Goal: Communication & Community: Answer question/provide support

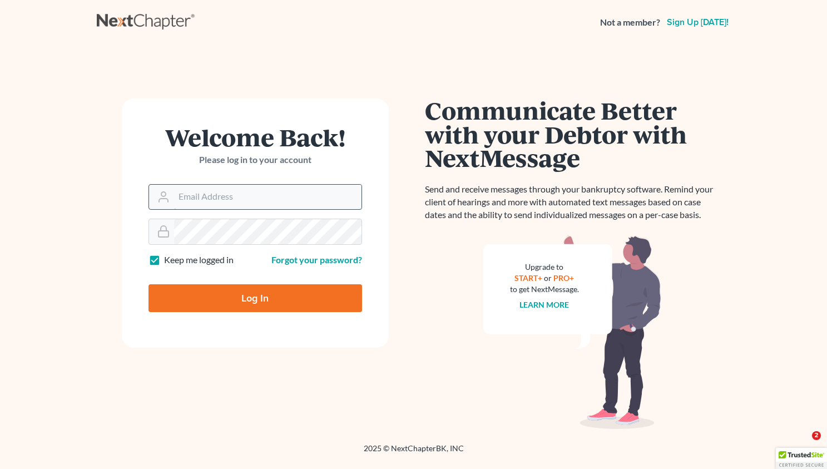
click at [174, 200] on input "Email Address" at bounding box center [267, 197] width 187 height 24
type input "[EMAIL_ADDRESS][DOMAIN_NAME]"
click at [236, 294] on input "Log In" at bounding box center [255, 298] width 214 height 28
type input "Thinking..."
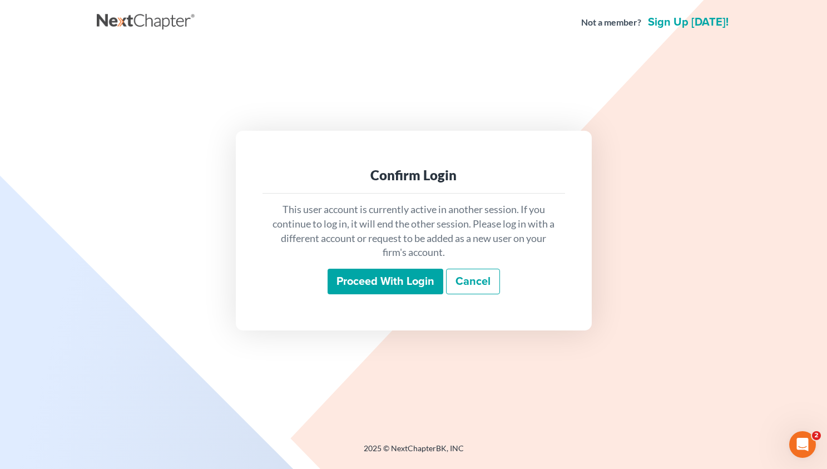
click at [376, 274] on input "Proceed with login" at bounding box center [385, 282] width 116 height 26
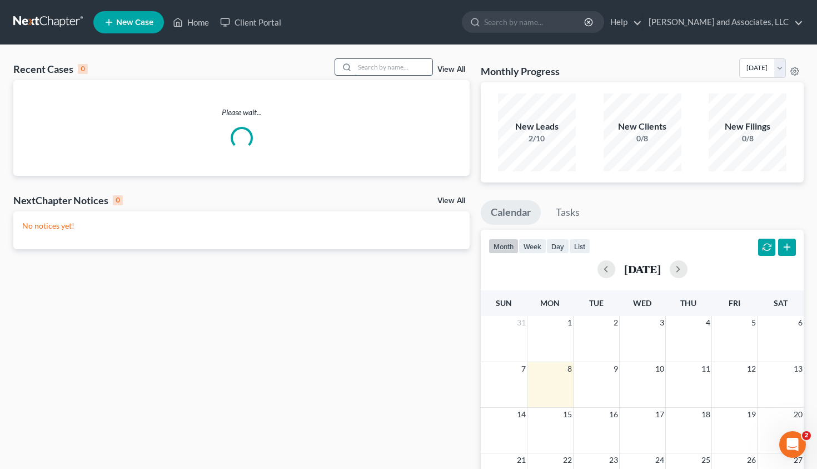
click at [368, 67] on input "search" at bounding box center [394, 67] width 78 height 16
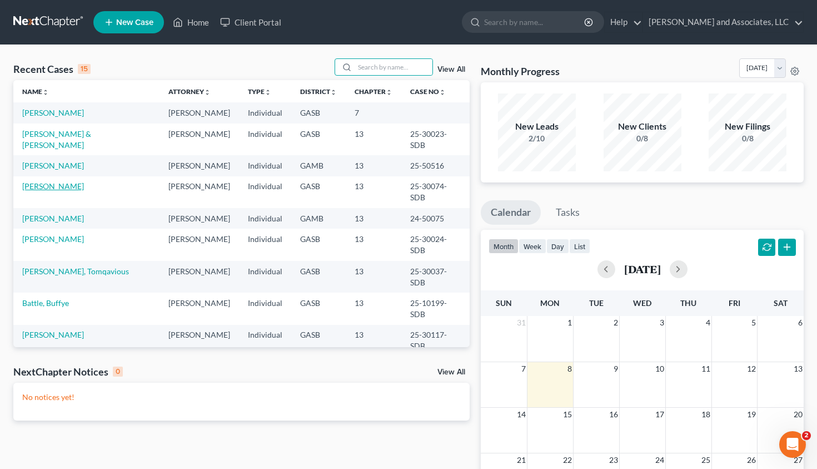
click at [39, 181] on link "Lord, Tina" at bounding box center [53, 185] width 62 height 9
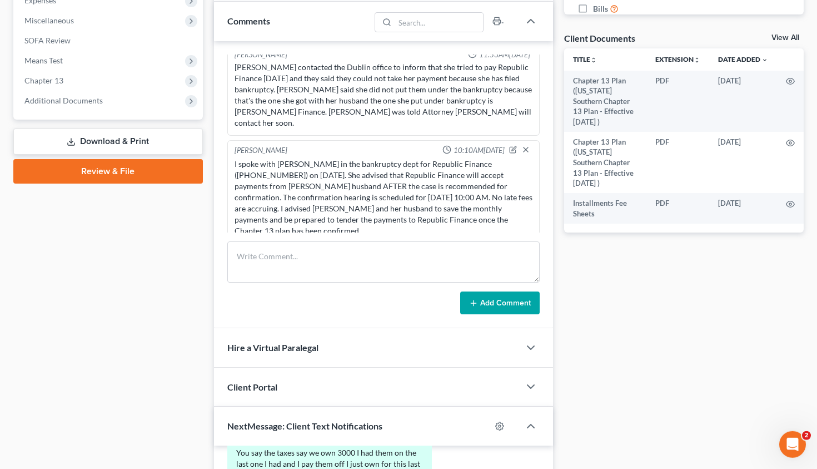
scroll to position [653, 0]
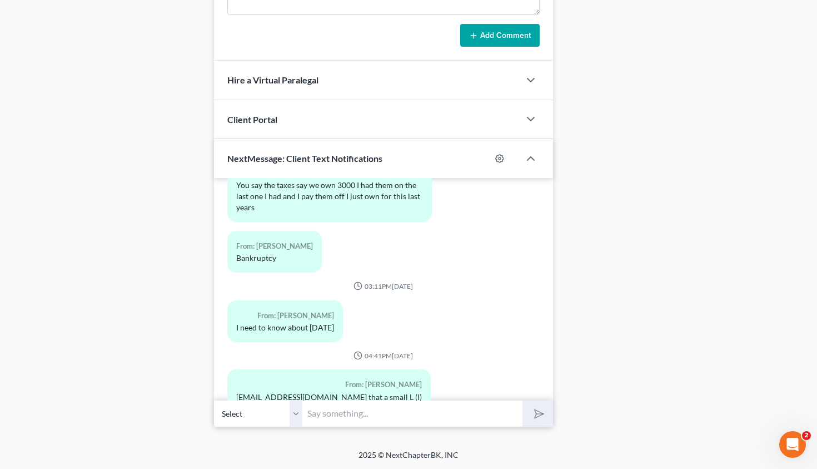
click at [328, 415] on input "text" at bounding box center [413, 413] width 220 height 27
type input "Good Evening, Mrs. Lord, I have emailed you the proof of claim filed by the Int…"
click at [537, 415] on icon "submit" at bounding box center [537, 414] width 16 height 16
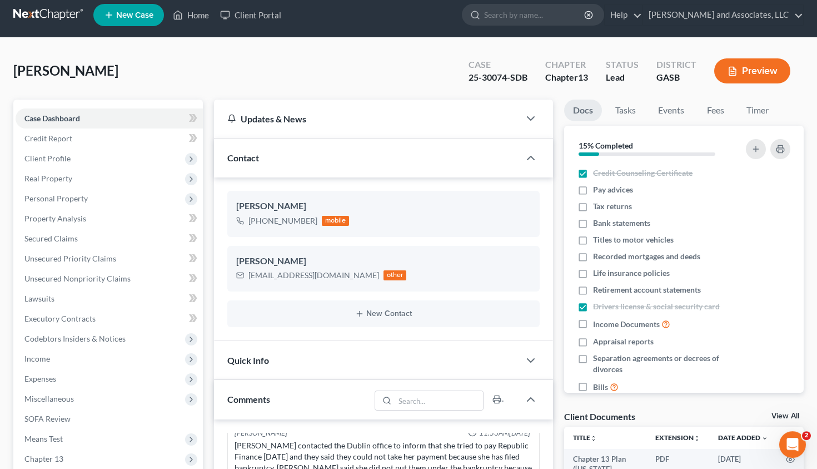
scroll to position [0, 0]
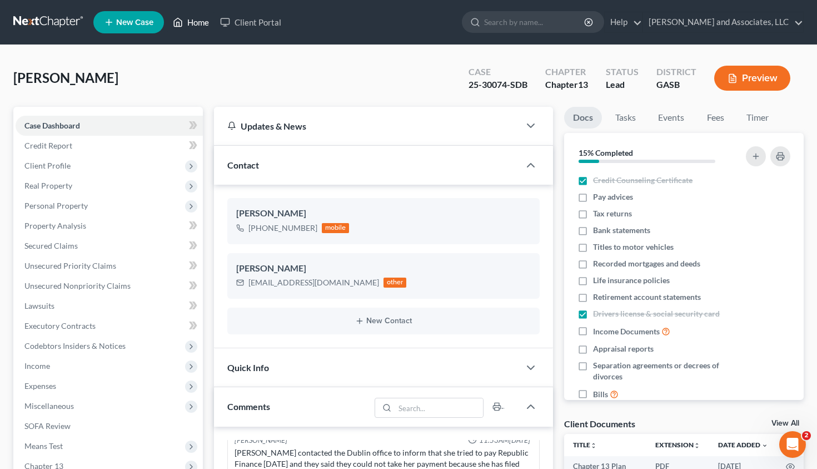
click at [200, 19] on link "Home" at bounding box center [190, 22] width 47 height 20
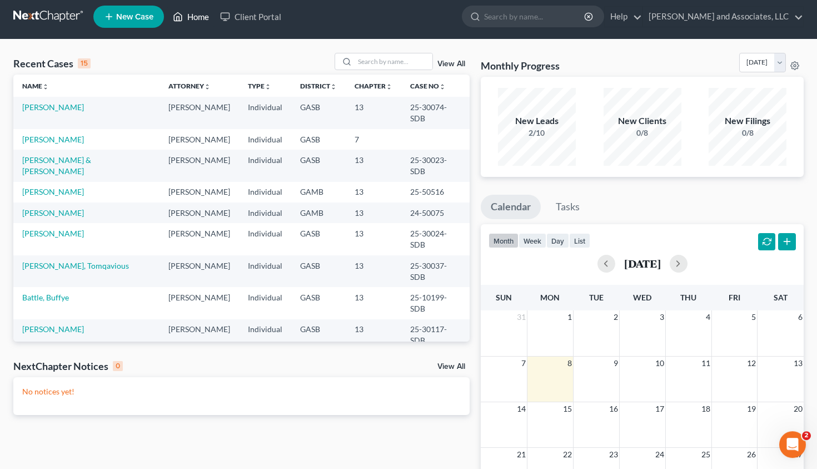
scroll to position [7, 0]
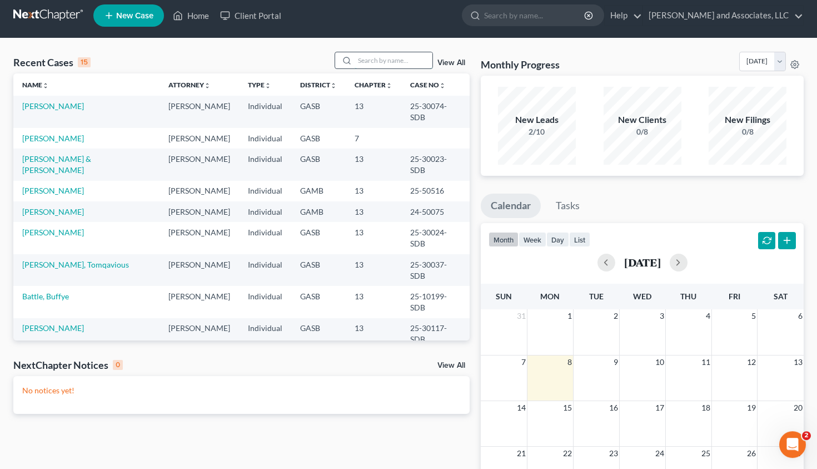
click at [355, 59] on input "search" at bounding box center [394, 60] width 78 height 16
type input "evans"
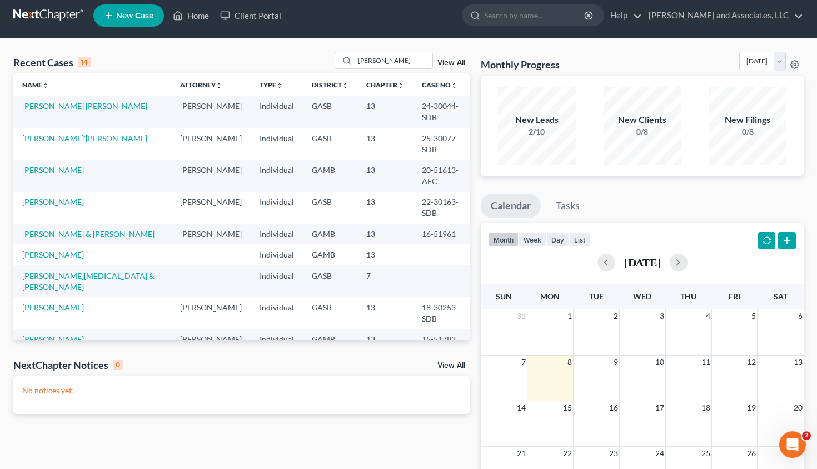
click at [50, 105] on link "McMiller Evans, Tonya" at bounding box center [84, 105] width 125 height 9
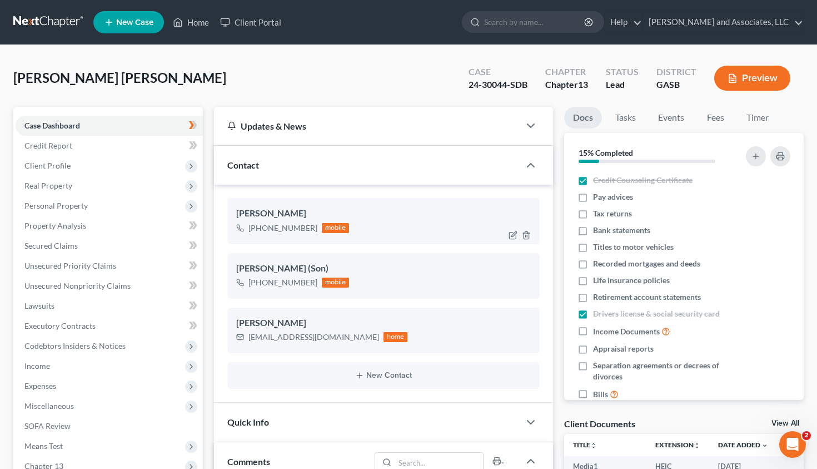
scroll to position [12460, 0]
click at [188, 18] on link "Home" at bounding box center [190, 22] width 47 height 20
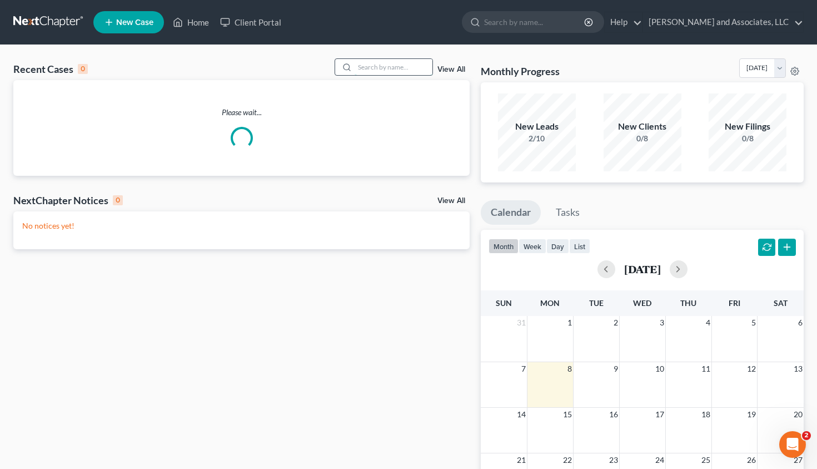
click at [368, 67] on input "search" at bounding box center [394, 67] width 78 height 16
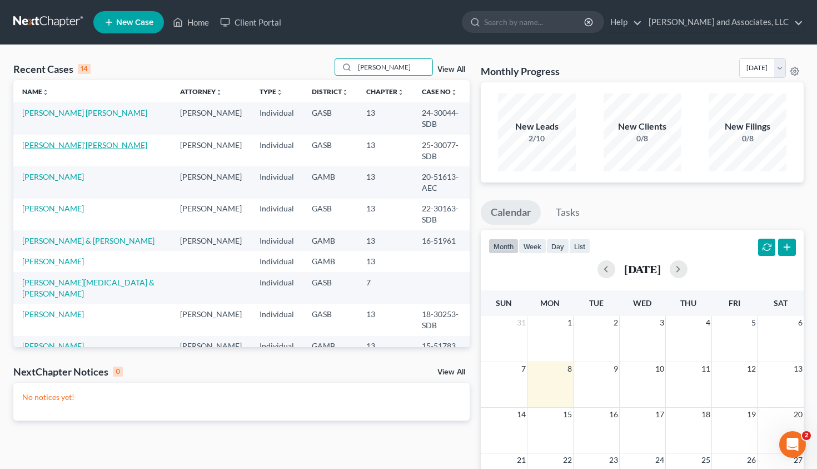
type input "evans"
click at [49, 140] on link "Evans, Ja'Chasia" at bounding box center [84, 144] width 125 height 9
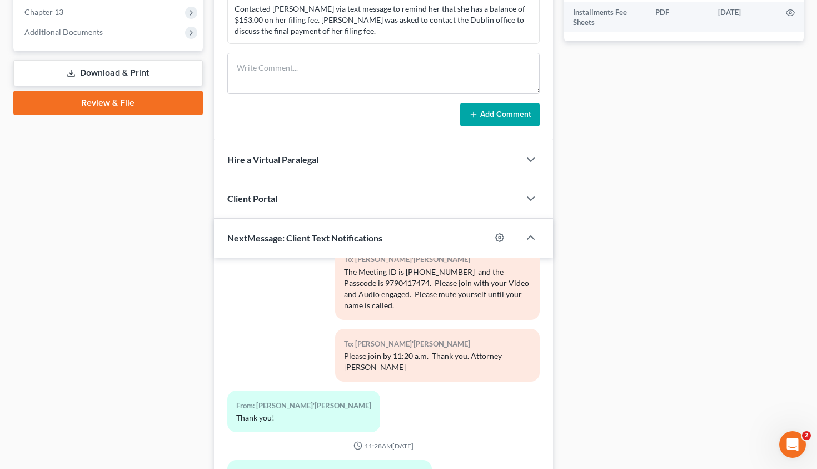
scroll to position [533, 0]
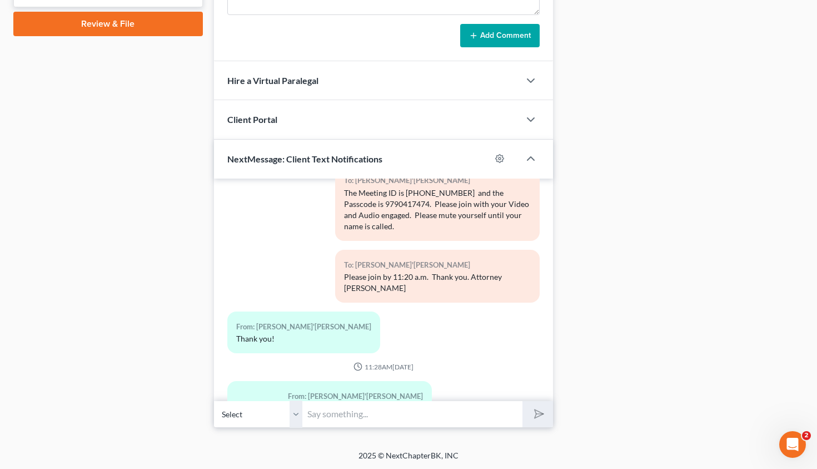
click at [321, 414] on input "text" at bounding box center [413, 413] width 220 height 27
type input "Good Evening, Ms. Evans. Robins Financial Credit Union filed an Objection to Co…"
click at [537, 411] on icon "submit" at bounding box center [537, 414] width 16 height 16
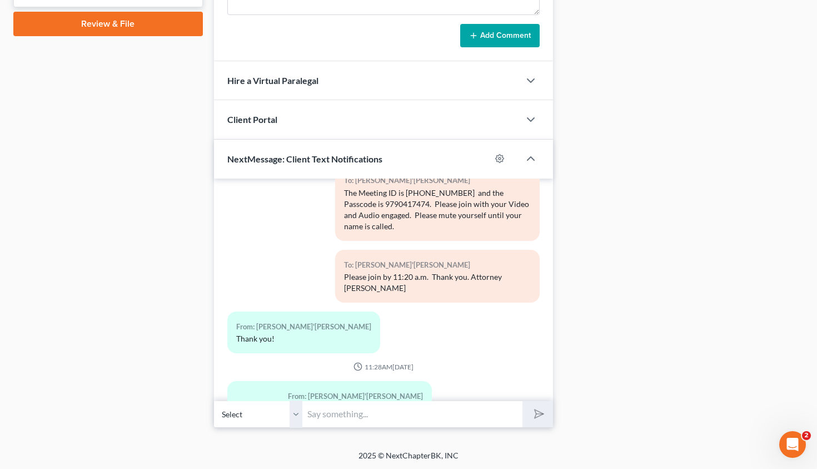
click at [358, 415] on input "text" at bounding box center [413, 413] width 220 height 27
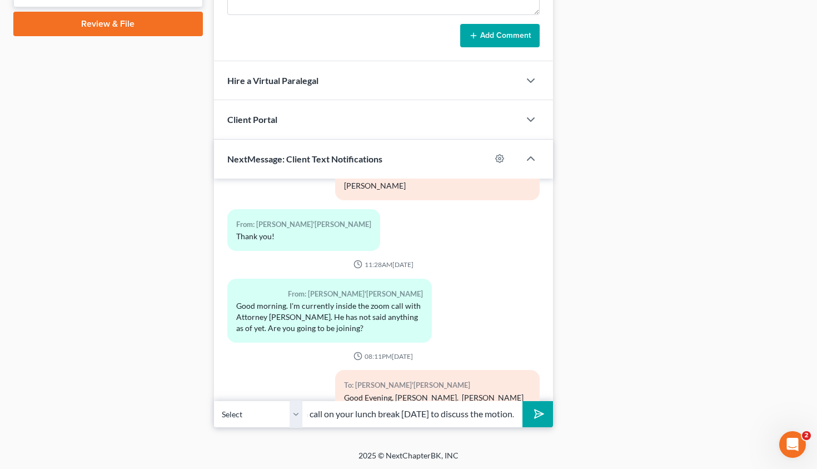
scroll to position [0, 360]
type input "and I have agreed to a joint continuance of the confirmation hearing. Please gi…"
click at [540, 415] on icon "submit" at bounding box center [537, 414] width 16 height 16
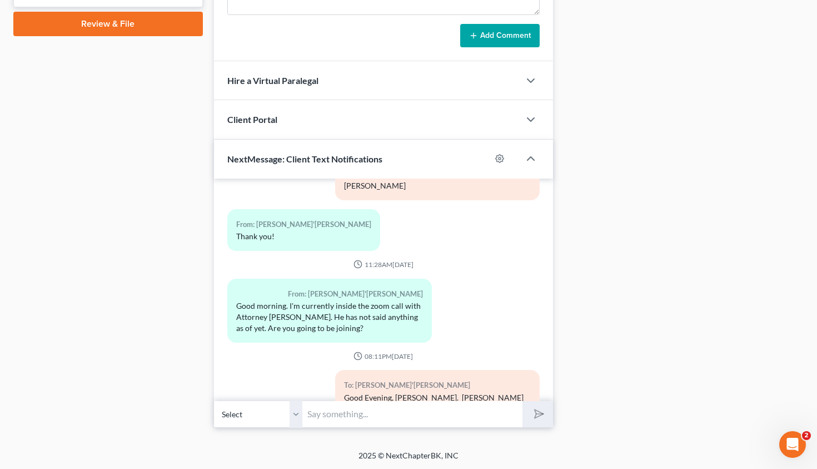
click at [409, 415] on input "text" at bounding box center [413, 413] width 220 height 27
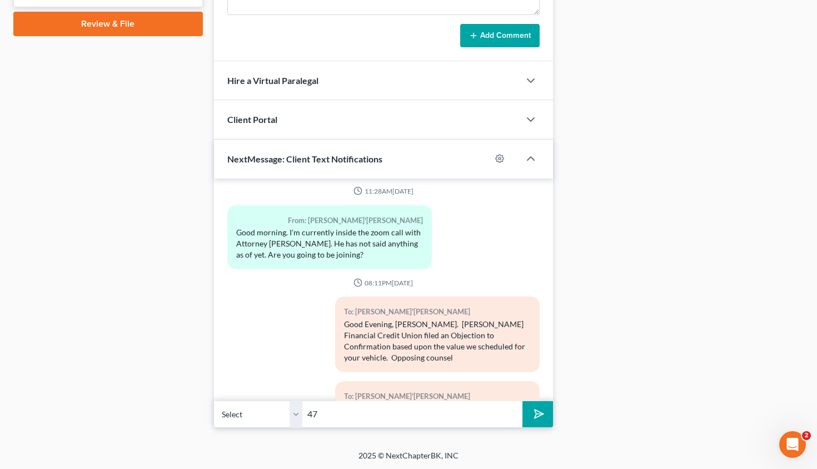
type input "4"
type input "You do not need to appear for court tomorrow, September 9, 2025, at 10 a.m. Tha…"
click at [523, 401] on button "submit" at bounding box center [538, 414] width 31 height 26
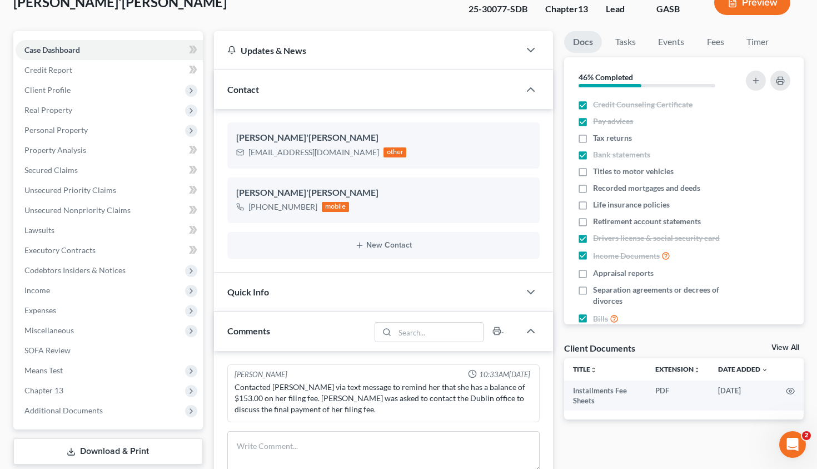
scroll to position [0, 0]
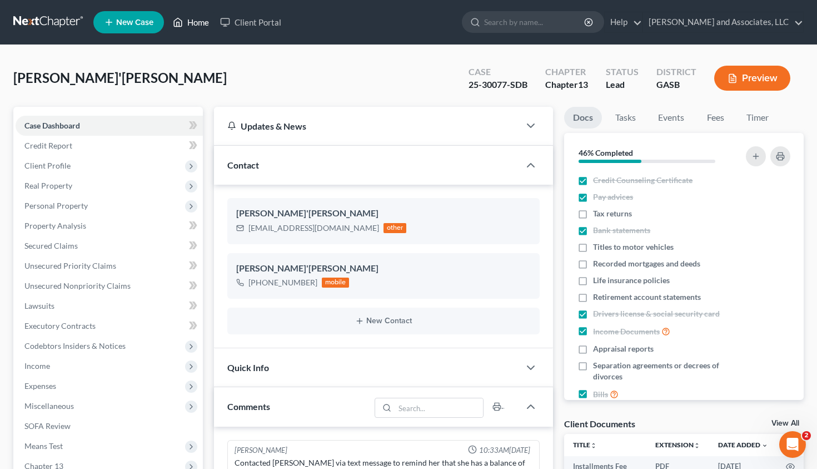
click at [200, 18] on link "Home" at bounding box center [190, 22] width 47 height 20
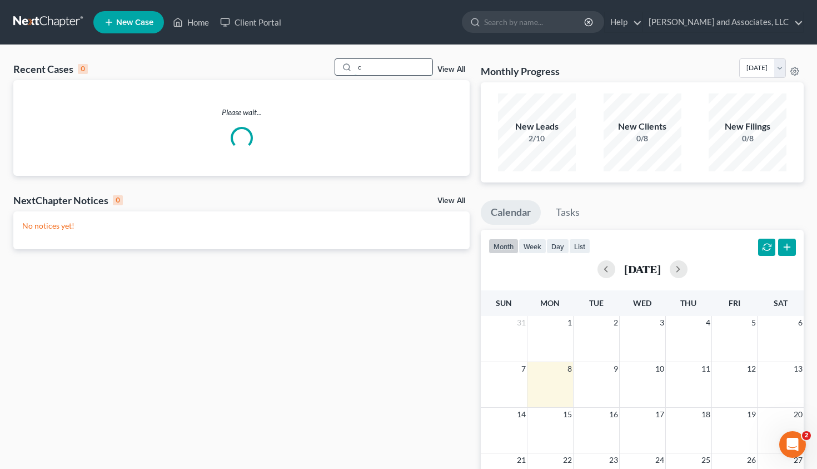
click at [356, 67] on input "c" at bounding box center [394, 67] width 78 height 16
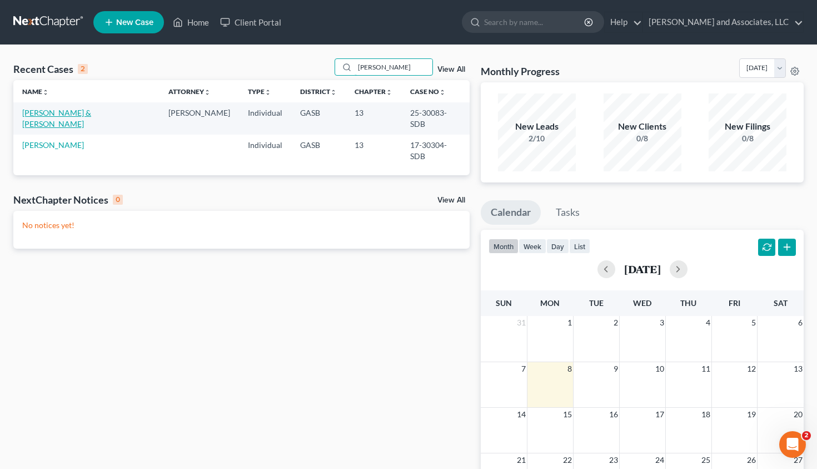
type input "crabb"
click at [53, 113] on link "Crabb, William & Tiffany" at bounding box center [56, 118] width 69 height 21
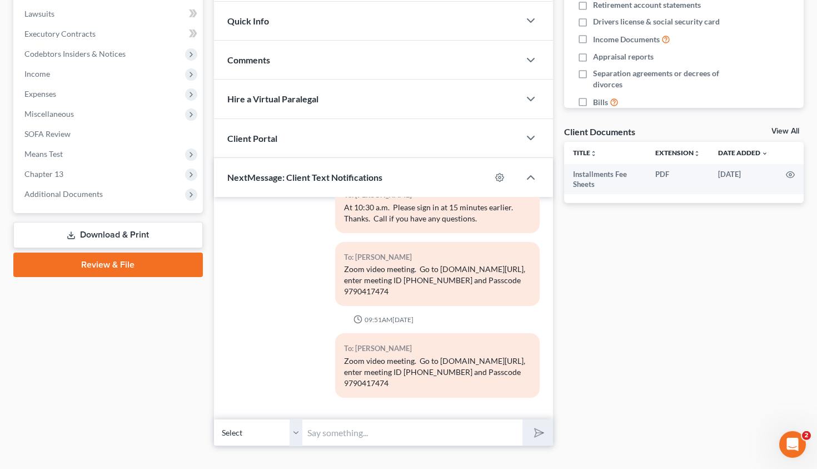
scroll to position [311, 0]
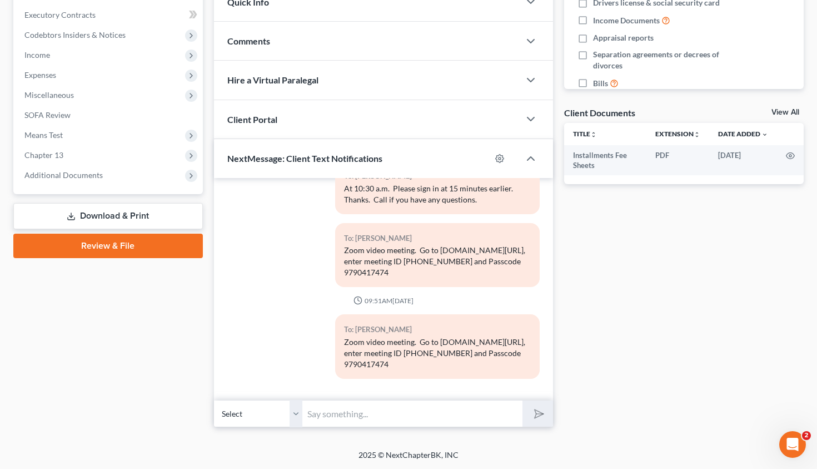
click at [344, 419] on input "text" at bounding box center [413, 413] width 220 height 27
type input "Good Evening, Mr. and Mrs. Crabb, This is Attorney Michon Walker. I have asked …"
click at [549, 419] on button "submit" at bounding box center [538, 413] width 31 height 26
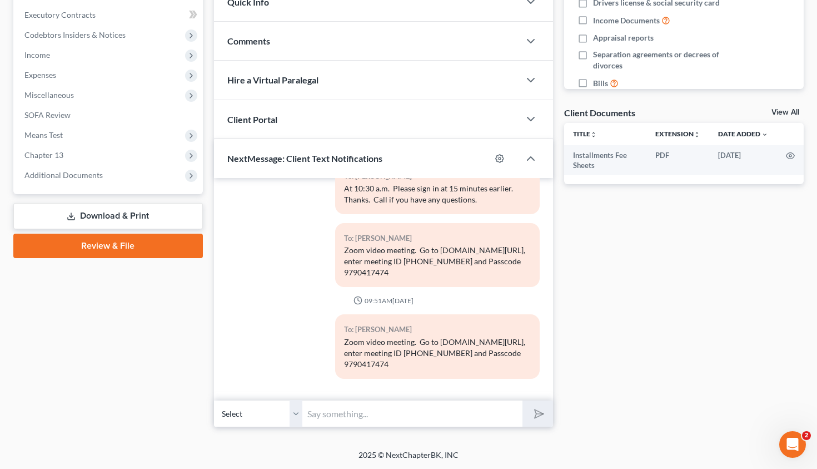
click at [384, 414] on input "text" at bounding box center [413, 413] width 220 height 27
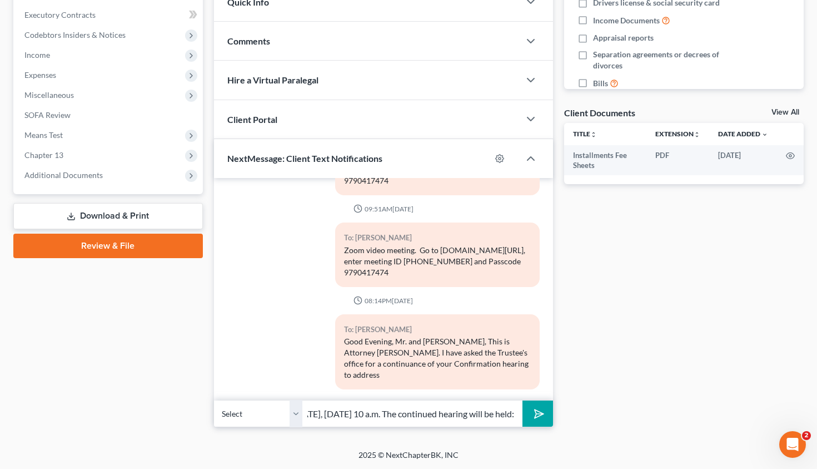
scroll to position [0, 354]
type input "the Trustee's Objections to Confirmation. You do not need to appear tomorrow, S…"
click at [539, 413] on line "submit" at bounding box center [540, 413] width 7 height 7
click at [338, 416] on input "text" at bounding box center [413, 413] width 220 height 27
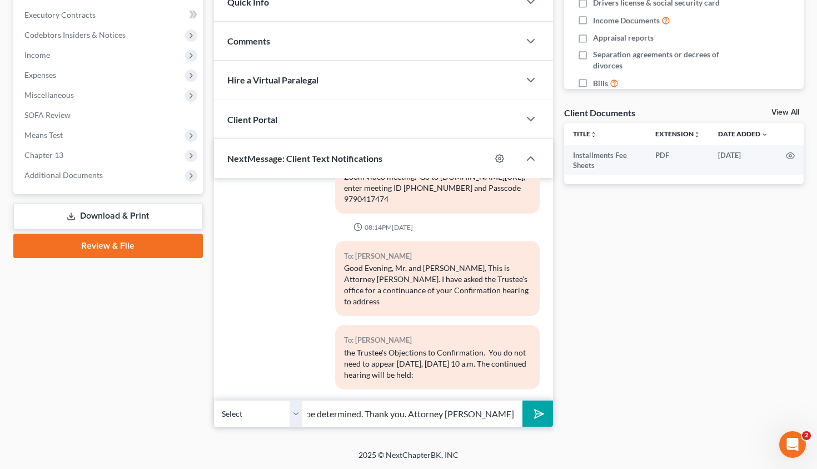
scroll to position [0, 103]
type input "November 5, 2025. Time to be determined. Thank you. Attorney Michon Walker"
click at [542, 409] on icon "submit" at bounding box center [537, 413] width 11 height 11
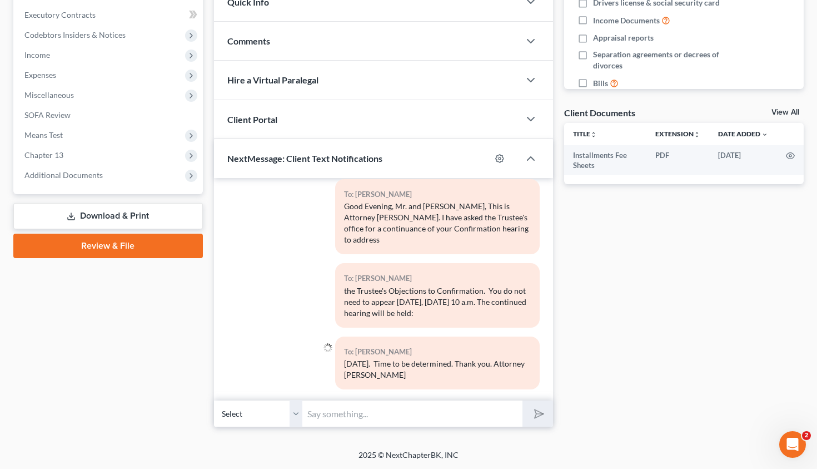
click at [214, 400] on select "Select +1 (478) 246-3778 - William Crabb" at bounding box center [258, 413] width 89 height 27
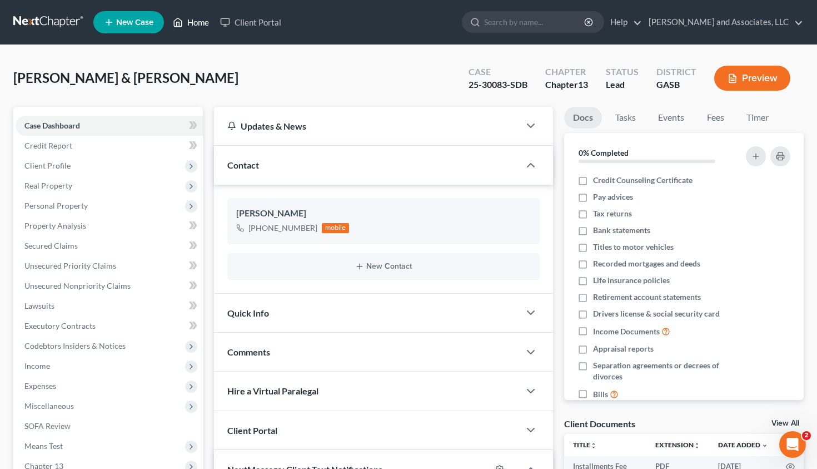
click at [197, 22] on link "Home" at bounding box center [190, 22] width 47 height 20
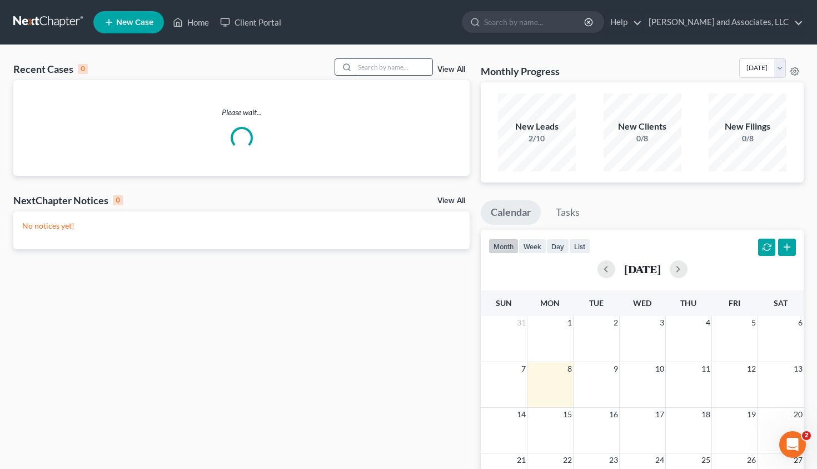
click at [355, 71] on input "search" at bounding box center [394, 67] width 78 height 16
type input "white"
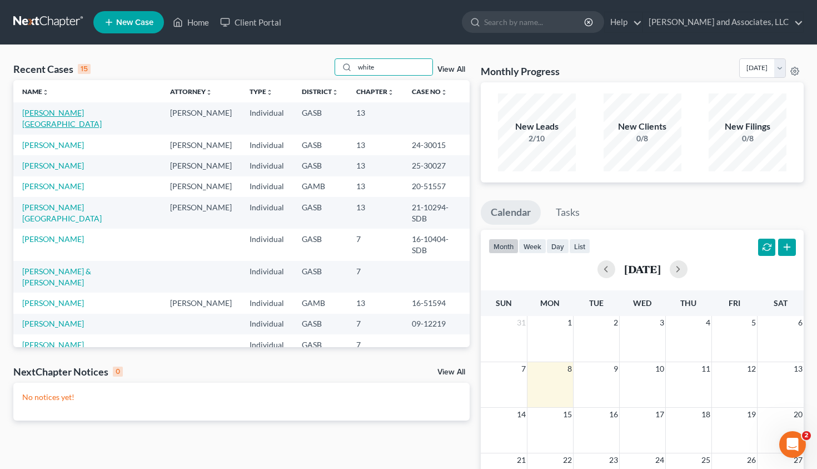
click at [61, 111] on link "White, Brittany" at bounding box center [62, 118] width 80 height 21
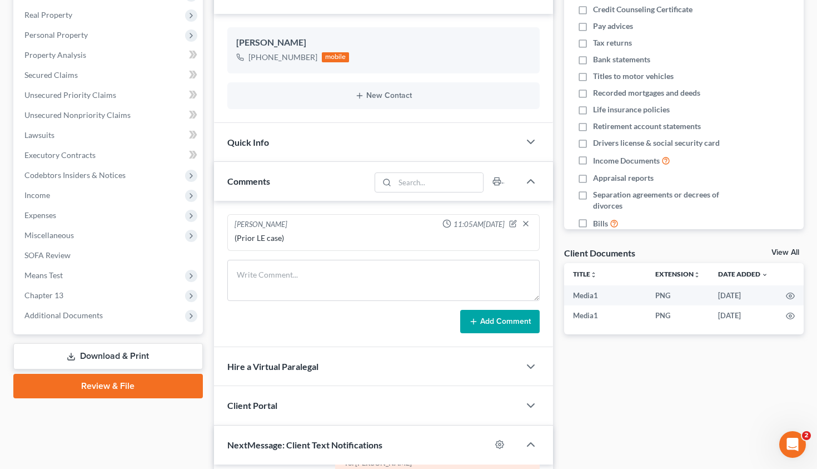
scroll to position [457, 0]
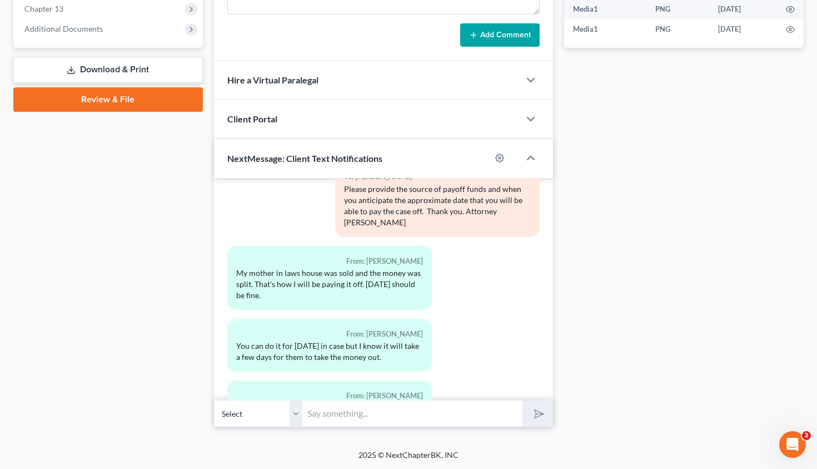
click at [343, 413] on input "text" at bounding box center [413, 413] width 220 height 27
type input "Good Evening, Ms. White. The Trustee's office received approximately $2,000.00 …"
click at [536, 417] on icon "submit" at bounding box center [537, 413] width 16 height 16
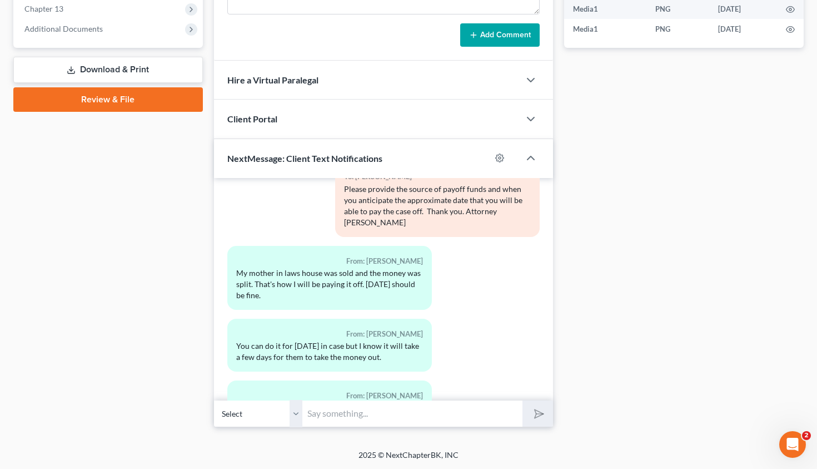
click at [353, 412] on input "text" at bounding box center [413, 413] width 220 height 27
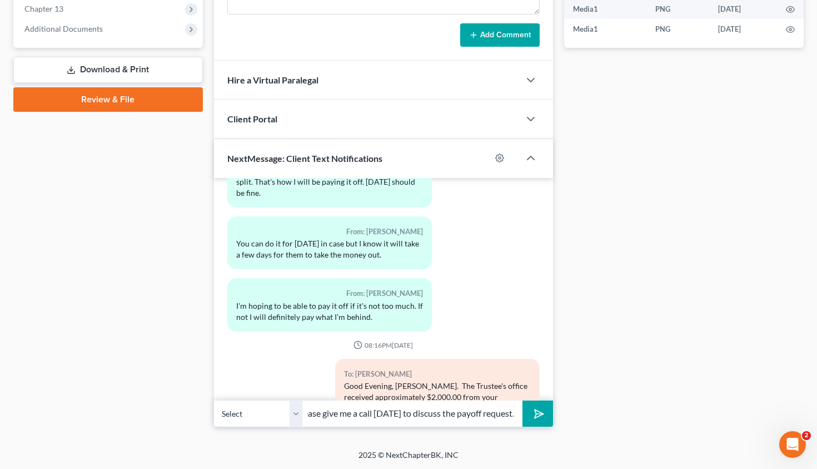
scroll to position [0, 286]
click at [353, 412] on input "do not need to attend court on September 9, 2025, at 10 a.m. Please give me a c…" at bounding box center [413, 413] width 220 height 27
click at [511, 416] on input "do not need to attend court on September 9, 2025, at 10 a.m. Please give me a c…" at bounding box center [413, 413] width 220 height 27
click at [482, 413] on input "do not need to attend court on September 9, 2025, at 10 a.m. Please give me a c…" at bounding box center [413, 413] width 220 height 27
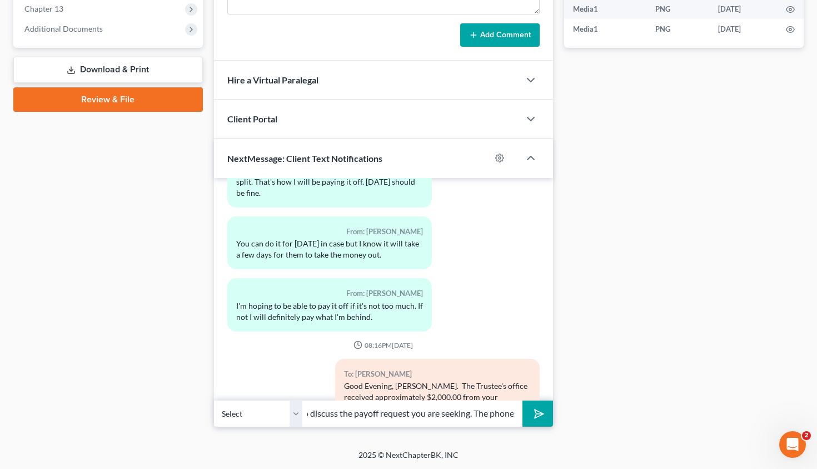
scroll to position [0, 389]
type input "do not need to attend court on September 9, 2025, at 10 a.m. Please give me a c…"
click at [538, 405] on button "submit" at bounding box center [538, 413] width 31 height 26
click at [415, 414] on input "text" at bounding box center [413, 413] width 220 height 27
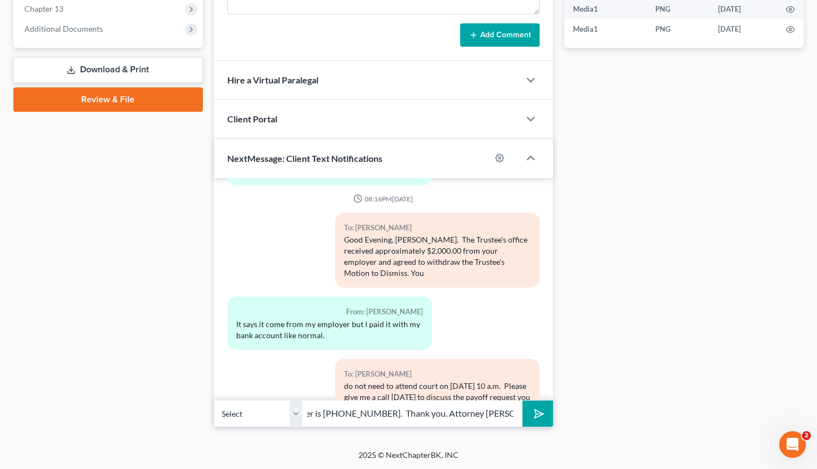
scroll to position [0, 37]
type input "number is 478-275-4574. Thank you. Attorney Michon Walker"
click at [537, 419] on icon "submit" at bounding box center [537, 413] width 16 height 16
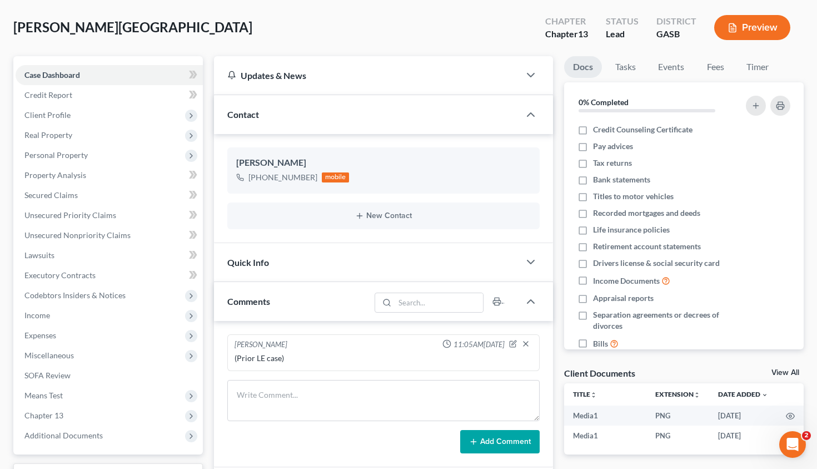
scroll to position [50, 0]
click at [57, 72] on span "Case Dashboard" at bounding box center [52, 75] width 56 height 9
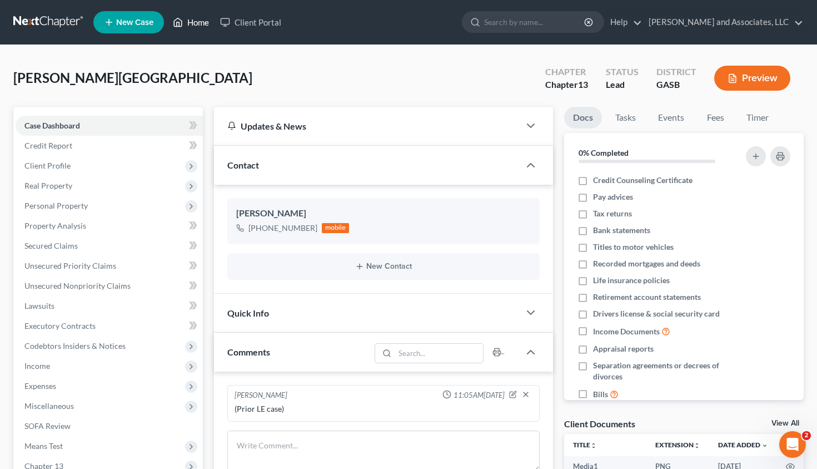
click at [196, 19] on link "Home" at bounding box center [190, 22] width 47 height 20
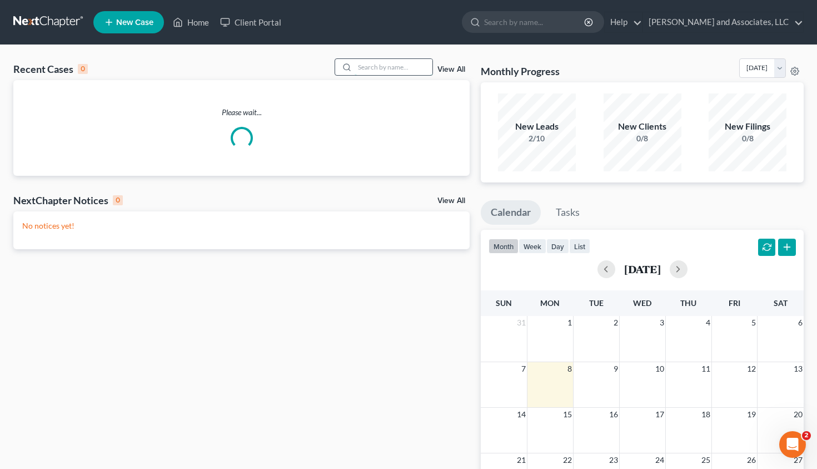
click at [375, 70] on input "search" at bounding box center [394, 67] width 78 height 16
type input "farmer"
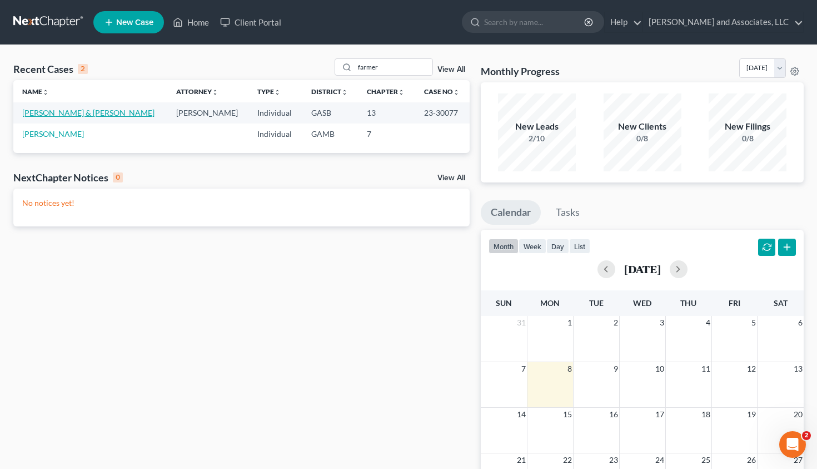
click at [81, 110] on link "Farmer, Jarrett & Kristy" at bounding box center [88, 112] width 132 height 9
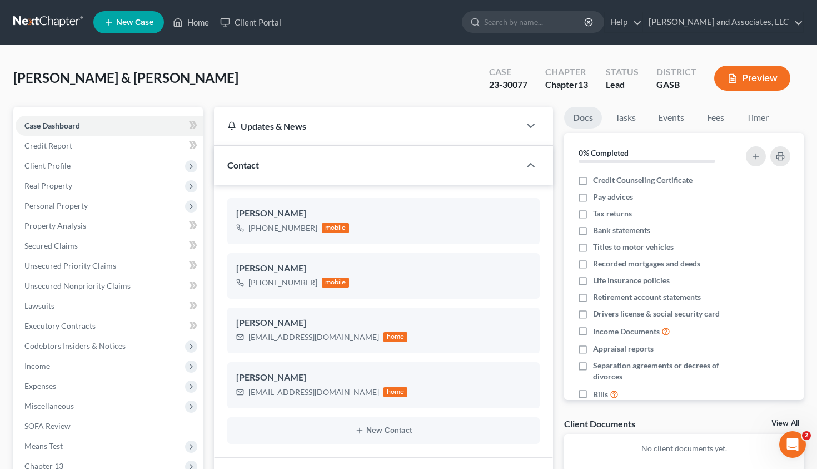
scroll to position [2325, 0]
click at [188, 32] on ul "New Case Home Client Portal - No Result - See all results Or Press Enter... Hel…" at bounding box center [448, 22] width 711 height 29
click at [196, 20] on link "Home" at bounding box center [190, 22] width 47 height 20
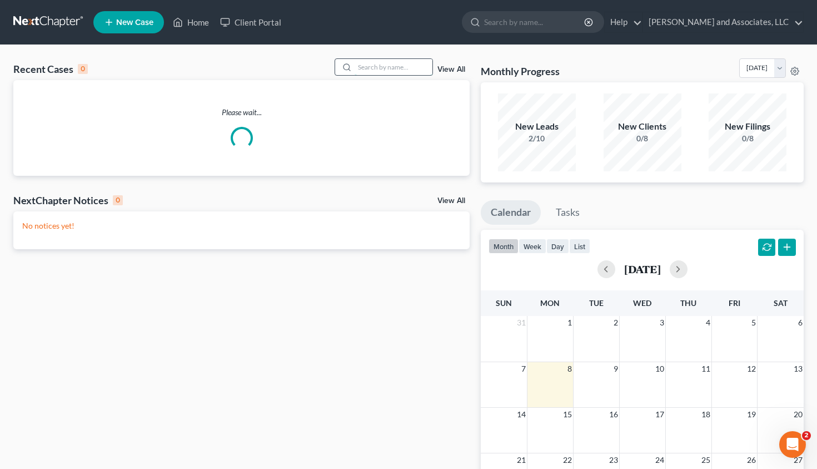
click at [355, 69] on input "search" at bounding box center [394, 67] width 78 height 16
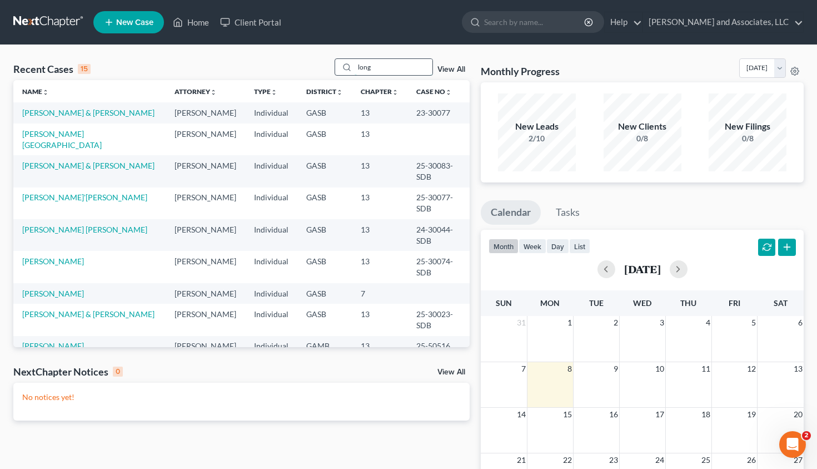
type input "long"
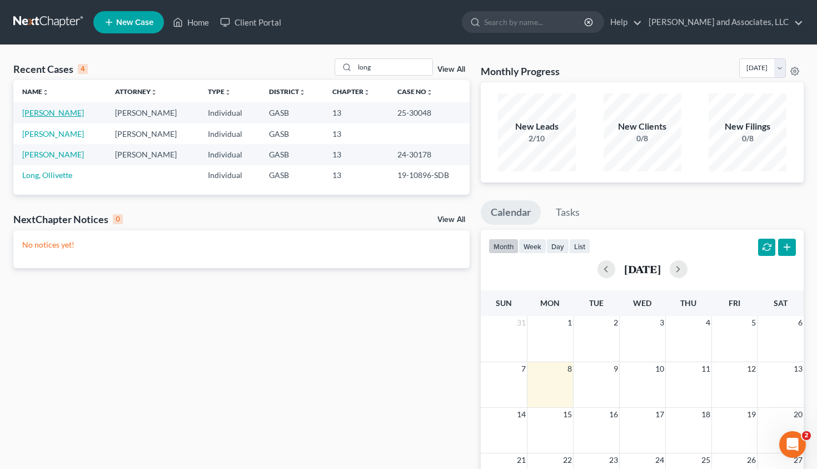
click at [51, 112] on link "Long, Ginny" at bounding box center [53, 112] width 62 height 9
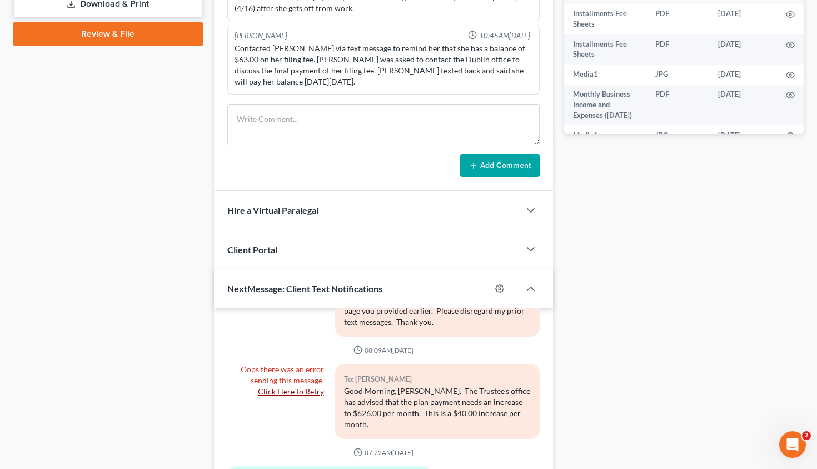
scroll to position [653, 0]
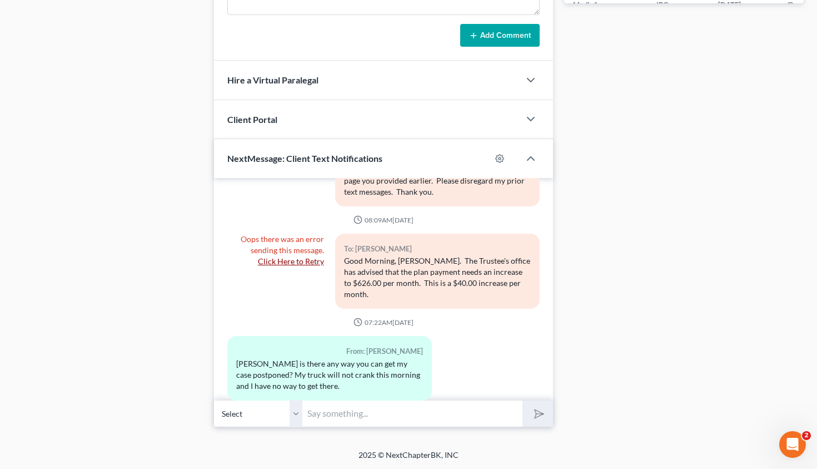
click at [316, 412] on input "text" at bounding box center [413, 413] width 220 height 27
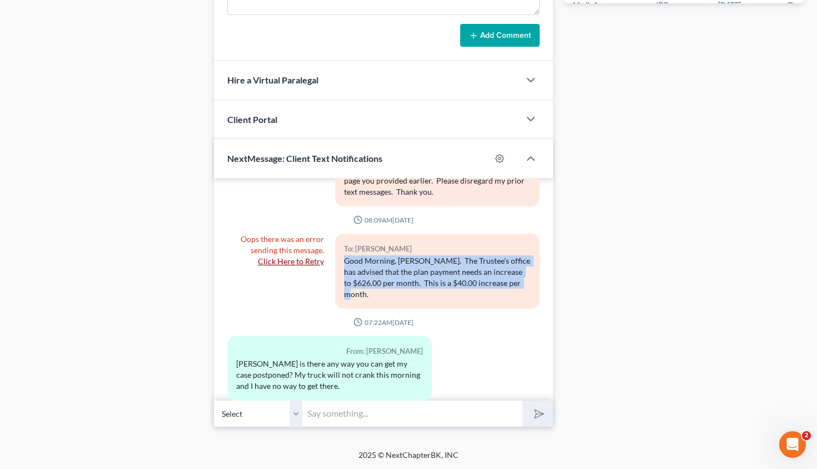
drag, startPoint x: 379, startPoint y: 275, endPoint x: 343, endPoint y: 239, distance: 50.7
click at [344, 255] on div "Good Morning, Ms. Long. The Trustee's office has advised that the plan payment …" at bounding box center [437, 277] width 187 height 44
copy div "Good Morning, Ms. Long. The Trustee's office has advised that the plan payment …"
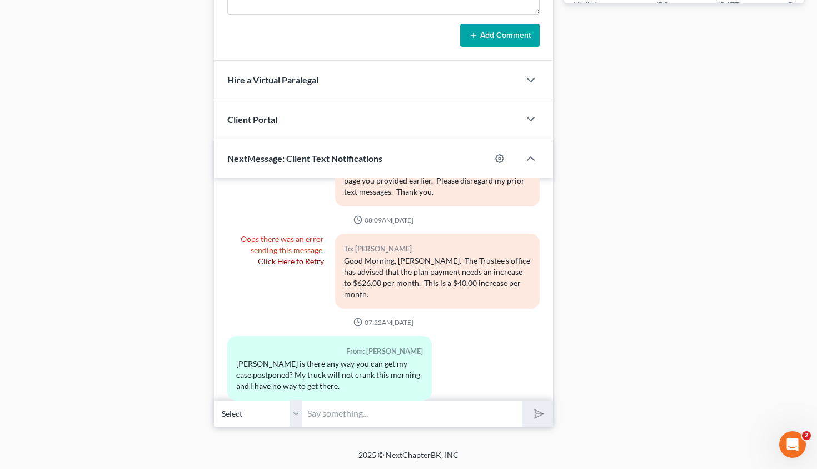
click at [332, 419] on input "text" at bounding box center [413, 413] width 220 height 27
paste input "Good Morning, Ms. Long. The Trustee's office has advised that the plan payment …"
click at [356, 410] on input "Good Morning, Ms. Long. The Trustee's office has advised that the plan payment …" at bounding box center [413, 413] width 220 height 27
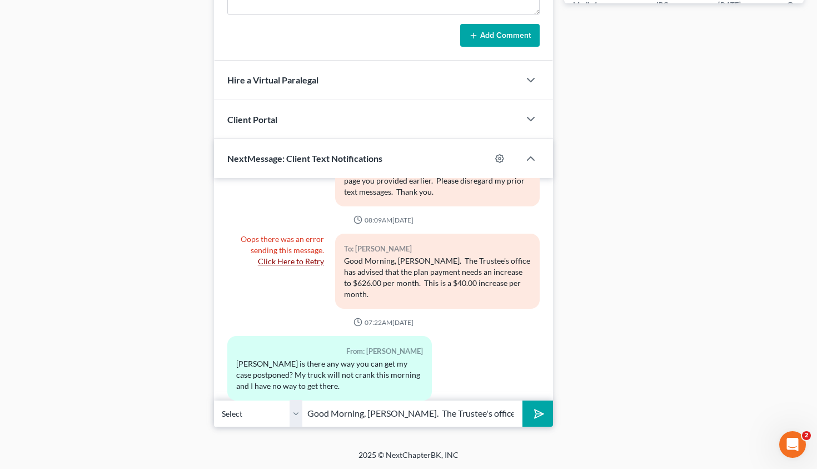
drag, startPoint x: 363, startPoint y: 415, endPoint x: 331, endPoint y: 414, distance: 31.2
click at [331, 414] on input "Good Morning, Ms. Long. The Trustee's office has advised that the plan payment …" at bounding box center [413, 413] width 220 height 27
click at [402, 415] on input "Good Evening, Ms. Long. The Trustee's office has advised that the plan payment …" at bounding box center [413, 413] width 220 height 27
type input "Good Evening, Ms. Long. The Trustee's office has advised that the plan payment …"
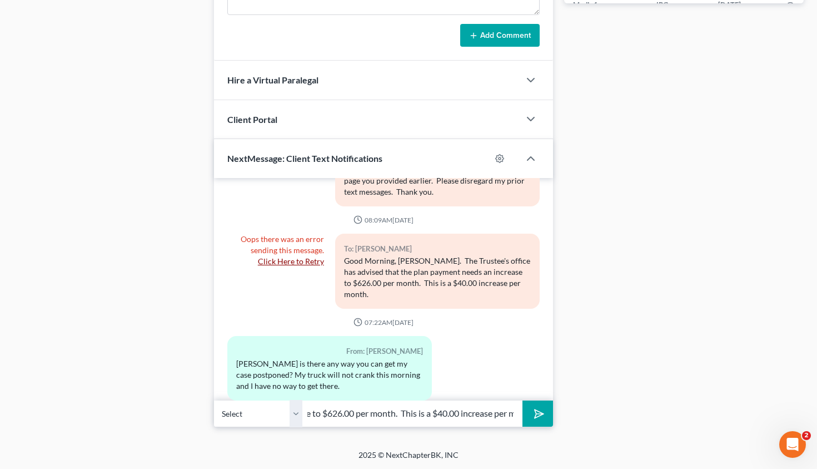
click at [538, 414] on icon "submit" at bounding box center [537, 414] width 16 height 16
click at [315, 421] on input "text" at bounding box center [413, 413] width 220 height 27
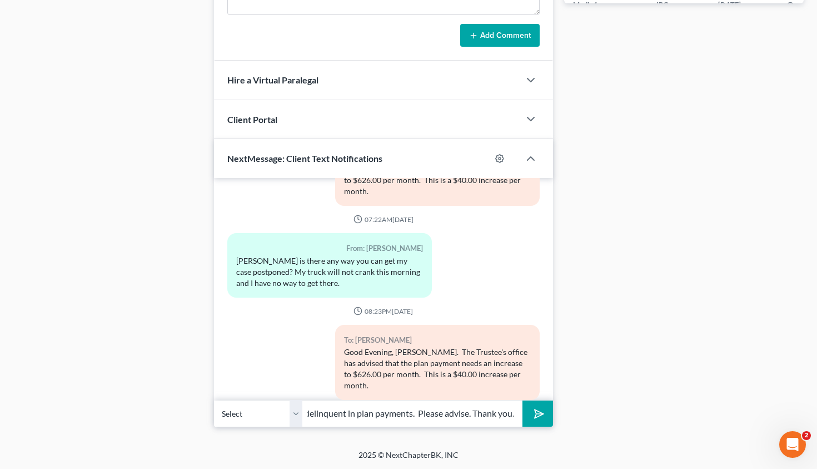
scroll to position [0, 394]
type input "Do you agree to the increase in plan payment? Can you give a detailed explainat…"
click at [537, 411] on icon "submit" at bounding box center [537, 414] width 16 height 16
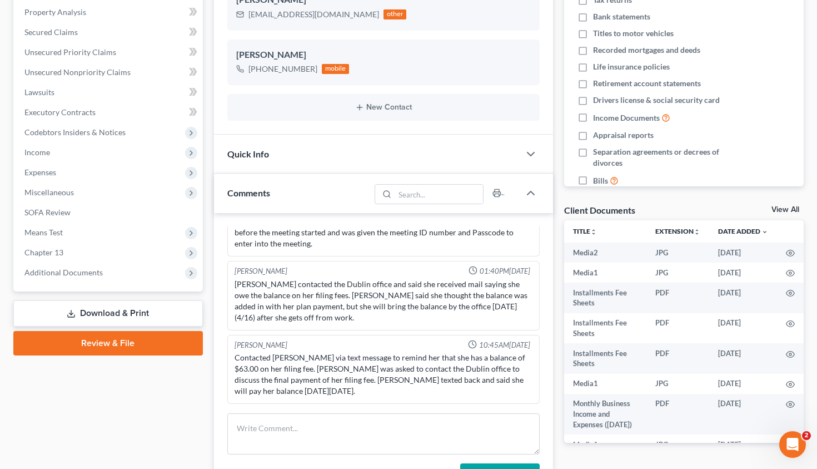
scroll to position [0, 0]
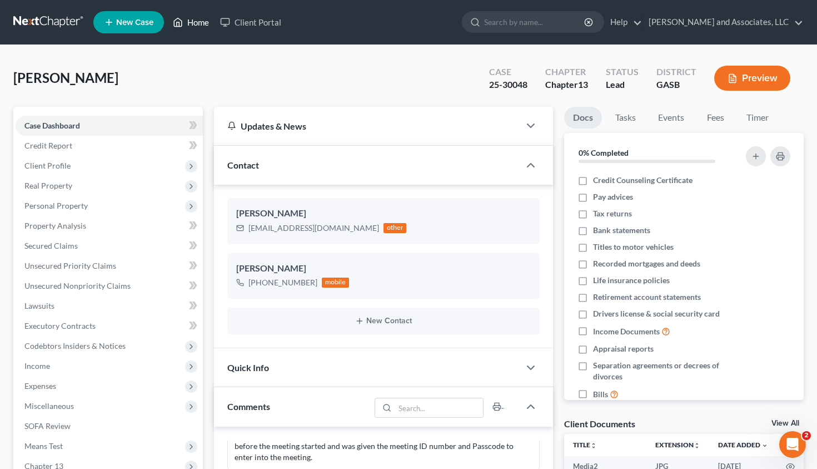
click at [192, 19] on link "Home" at bounding box center [190, 22] width 47 height 20
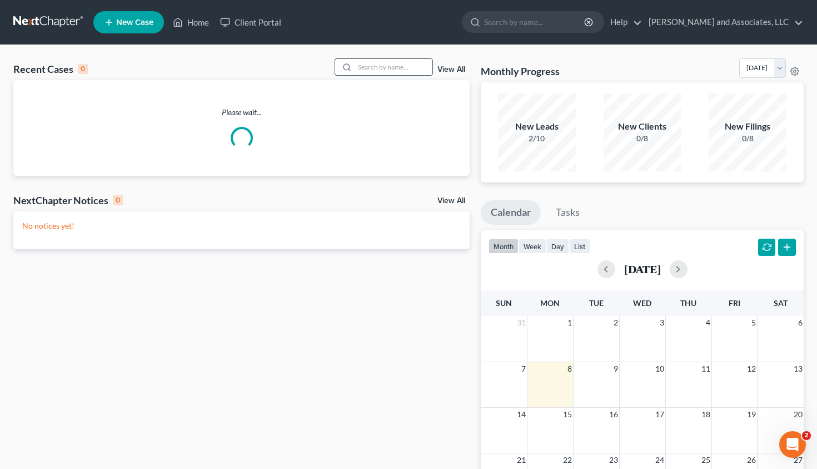
click at [355, 66] on input "search" at bounding box center [394, 67] width 78 height 16
type input "j"
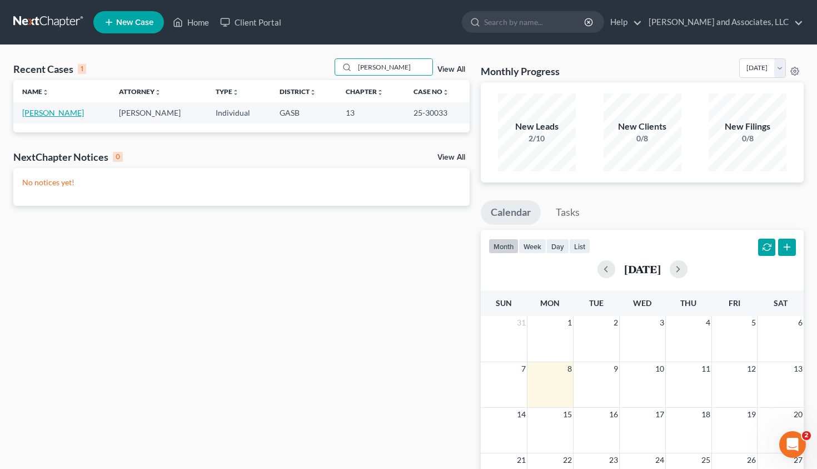
type input "jaques"
click at [50, 117] on link "Jaques, Leigh" at bounding box center [53, 112] width 62 height 9
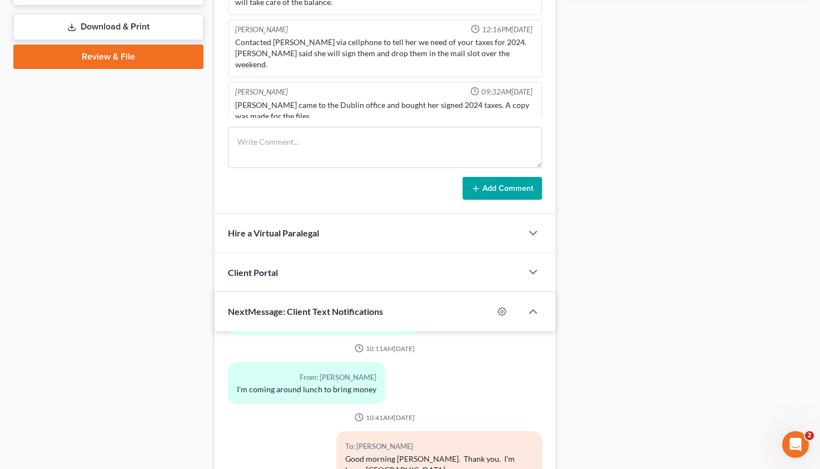
scroll to position [653, 0]
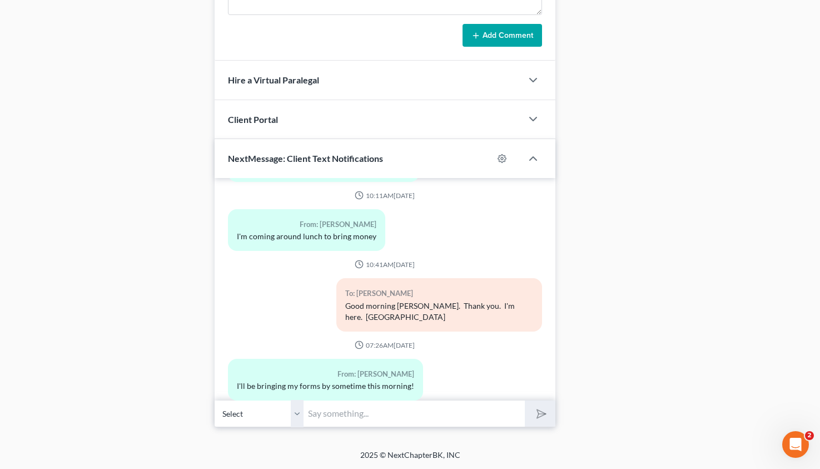
click at [345, 411] on input "text" at bounding box center [414, 413] width 221 height 27
type input "Good Evening, Ms. Jaques. I recently filed an amended document in your case tha…"
click at [538, 410] on icon "submit" at bounding box center [539, 414] width 16 height 16
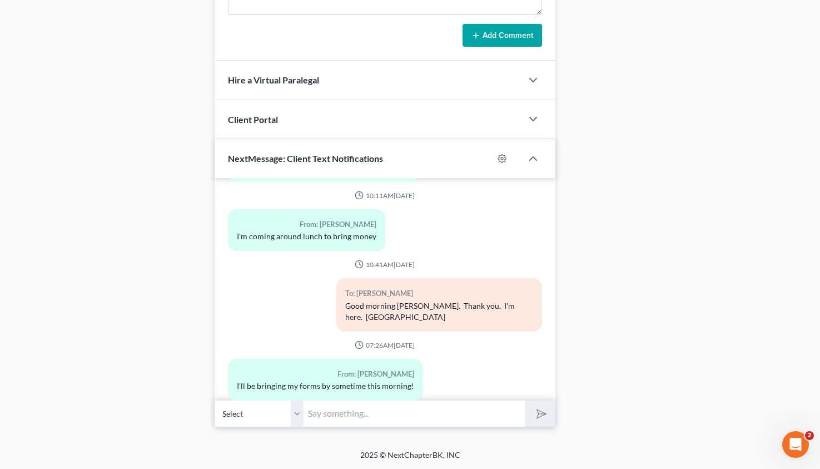
click at [461, 409] on input "text" at bounding box center [414, 413] width 221 height 27
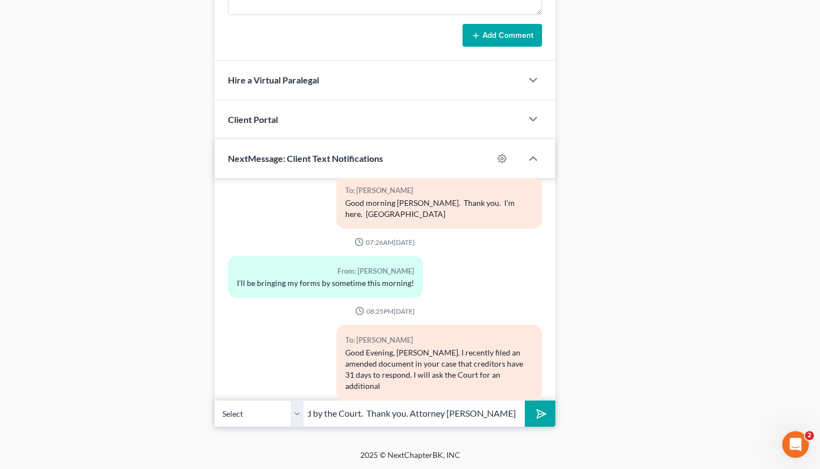
scroll to position [0, 261]
type input "continuance of the hearing from September 9, 2025, to a date provided by the Co…"
click at [531, 414] on button "submit" at bounding box center [540, 413] width 31 height 26
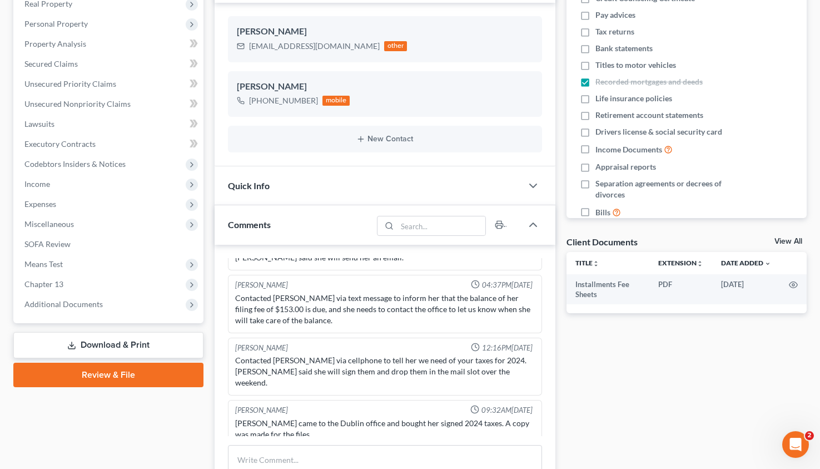
scroll to position [0, 0]
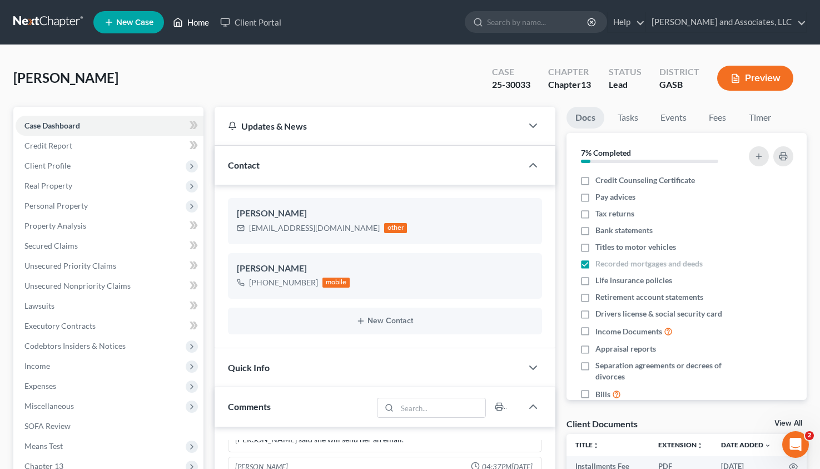
click at [184, 18] on link "Home" at bounding box center [190, 22] width 47 height 20
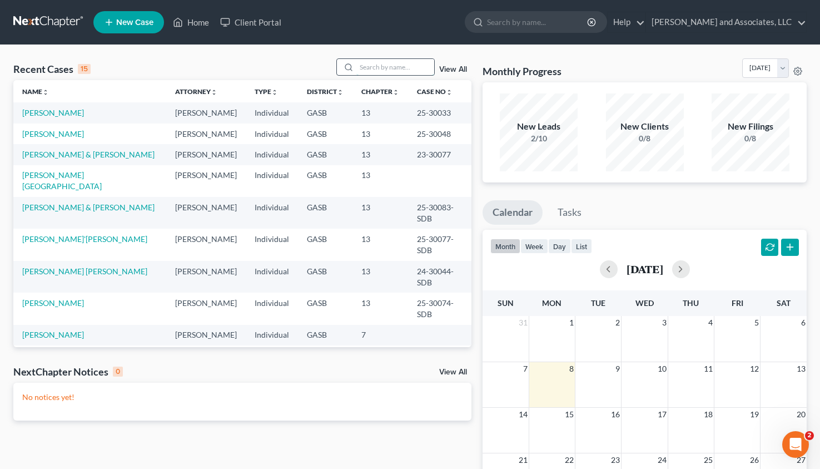
click at [356, 67] on input "search" at bounding box center [395, 67] width 78 height 16
type input "white"
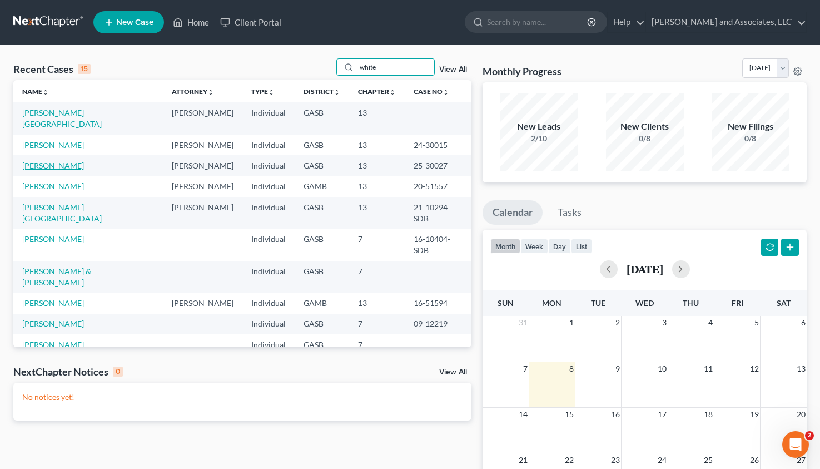
click at [41, 161] on link "White, Earl" at bounding box center [53, 165] width 62 height 9
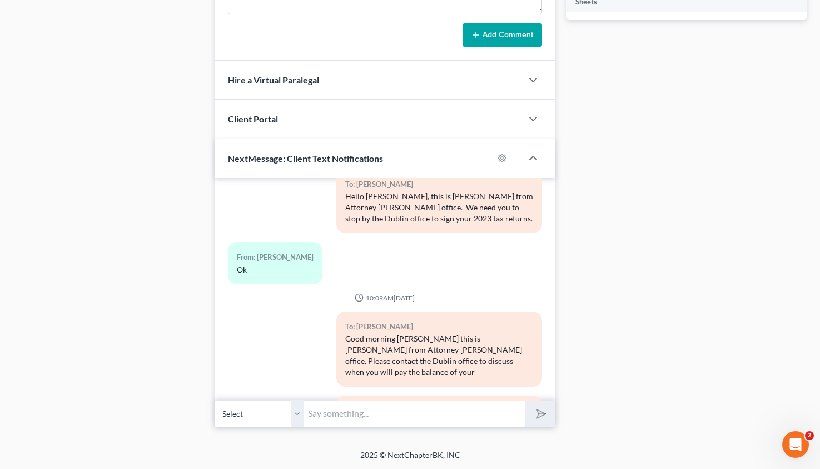
scroll to position [3198, 0]
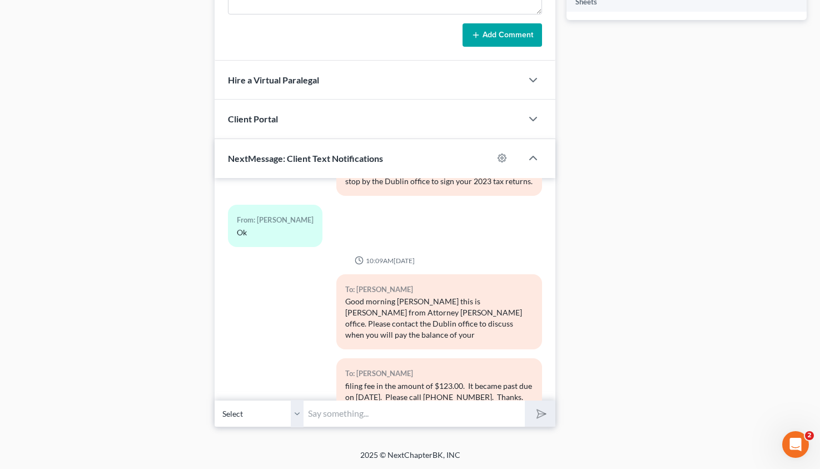
click at [335, 421] on input "text" at bounding box center [414, 413] width 221 height 27
type input "Good Evening, Mr. White"
drag, startPoint x: 411, startPoint y: 416, endPoint x: 283, endPoint y: 403, distance: 129.2
click at [304, 403] on input "Good Evening, Mr. White" at bounding box center [414, 413] width 221 height 27
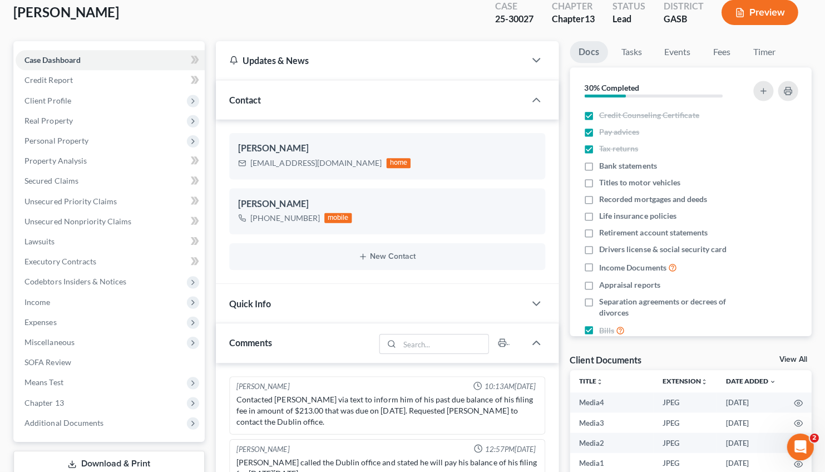
scroll to position [0, 0]
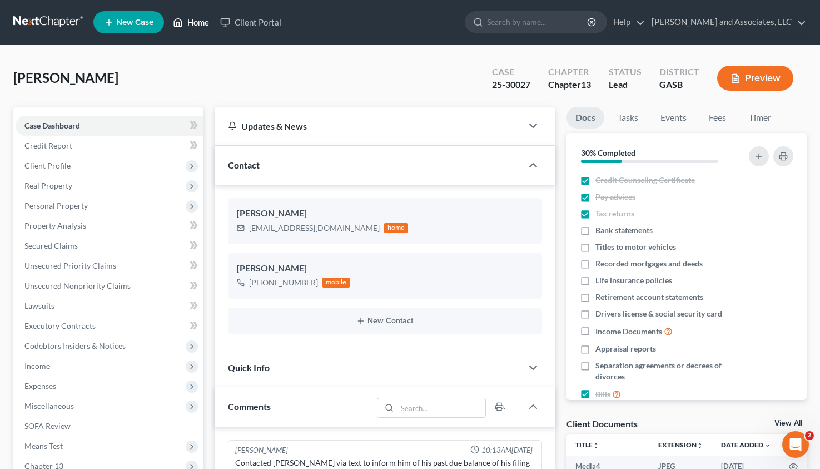
click at [200, 18] on link "Home" at bounding box center [190, 22] width 47 height 20
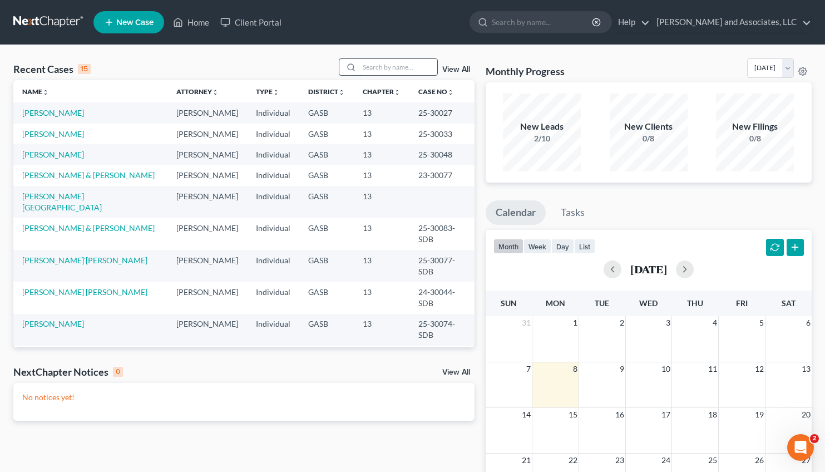
click at [364, 67] on input "search" at bounding box center [398, 67] width 78 height 16
type input "white"
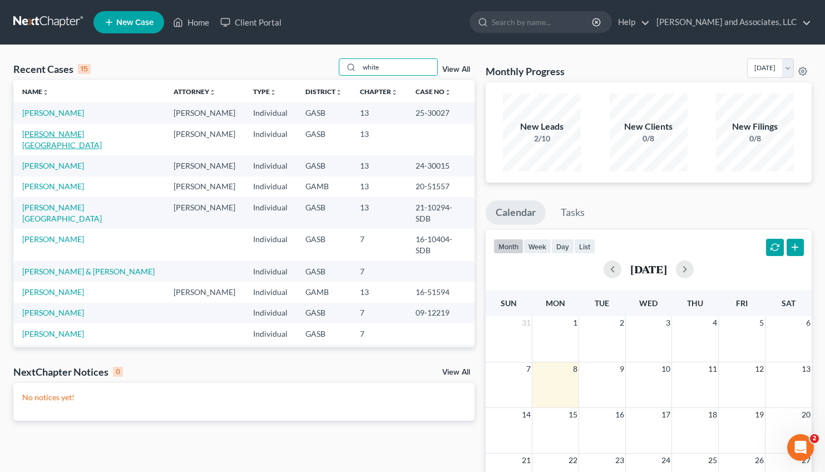
click at [54, 137] on link "White, Brittany" at bounding box center [62, 139] width 80 height 21
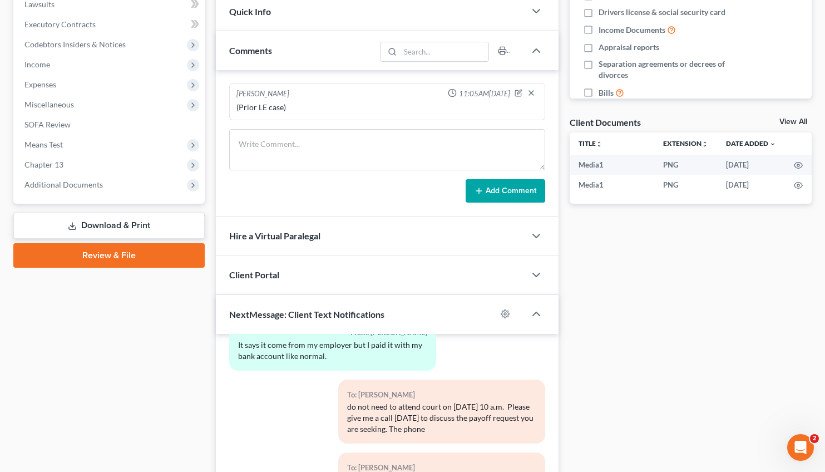
scroll to position [454, 0]
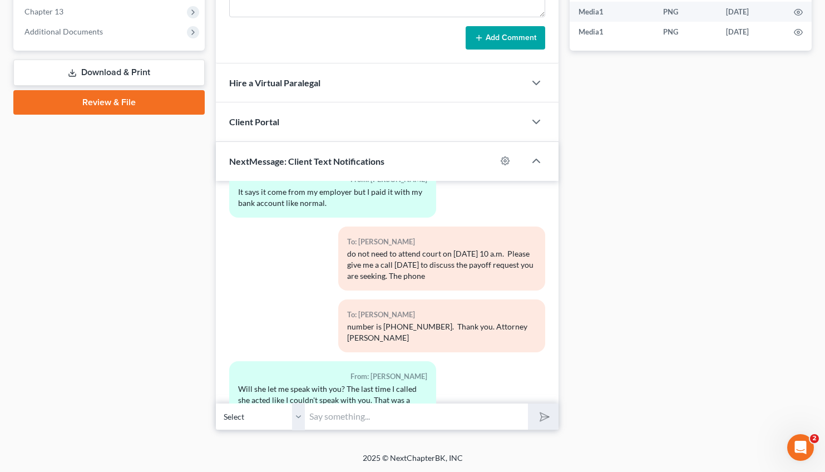
click at [308, 415] on input "text" at bounding box center [416, 416] width 223 height 27
type input "Ms. White, if I am with a client I instruct my staff not to interrupt me. It wo…"
click at [539, 418] on icon "submit" at bounding box center [542, 416] width 16 height 16
click at [370, 414] on input "Ms. White, if I am with a client I instruct my staff not to interrupt me. It wo…" at bounding box center [416, 416] width 223 height 27
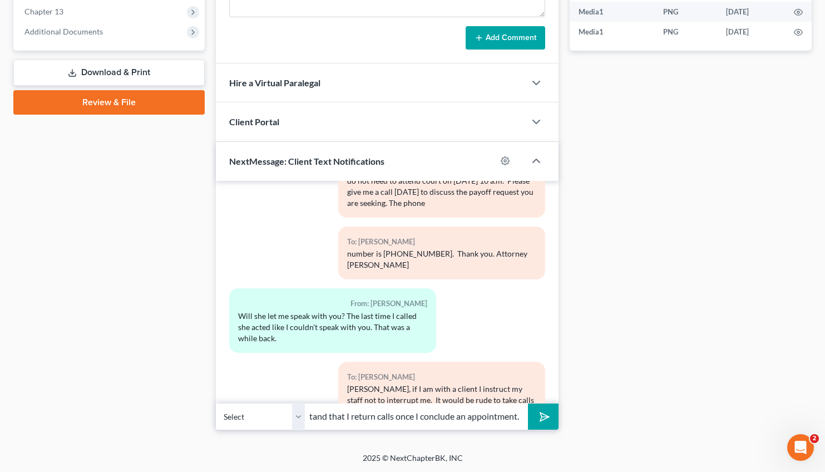
scroll to position [0, 266]
type input "It undermines/destroys attorney -client privilege. I hope you understand that I…"
click at [528, 403] on button "submit" at bounding box center [543, 416] width 31 height 26
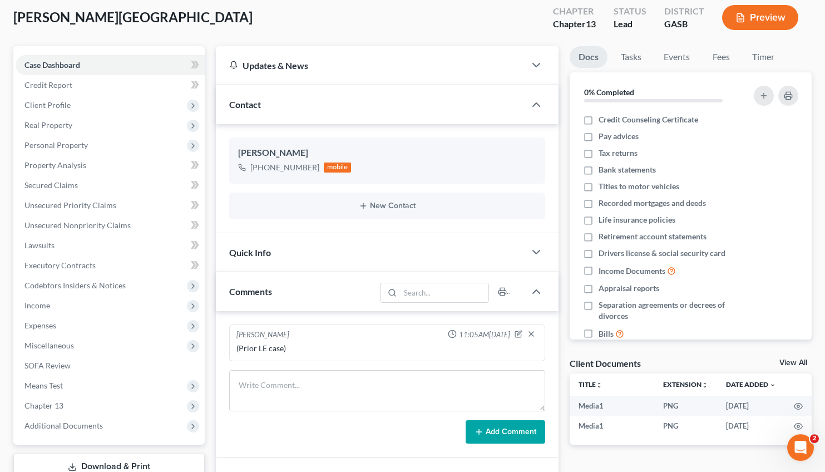
scroll to position [0, 0]
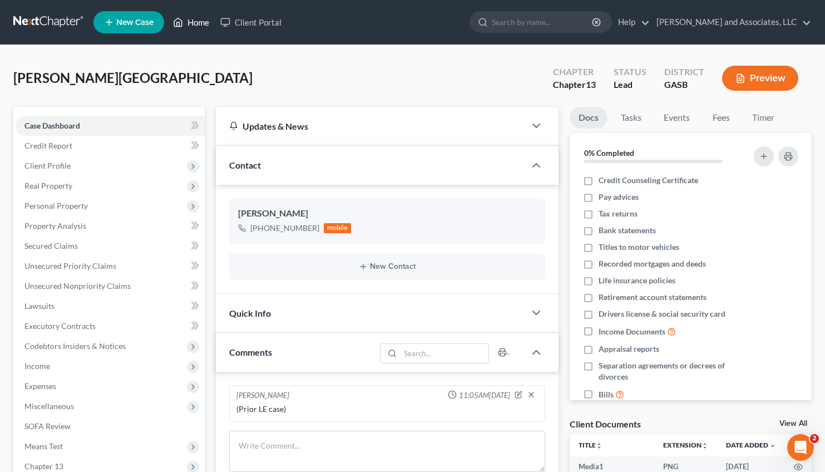
click at [198, 18] on link "Home" at bounding box center [190, 22] width 47 height 20
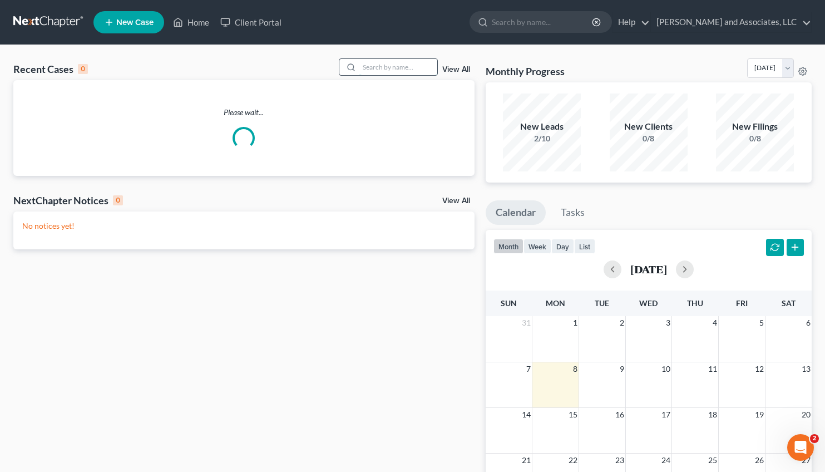
click at [362, 67] on input "search" at bounding box center [398, 67] width 78 height 16
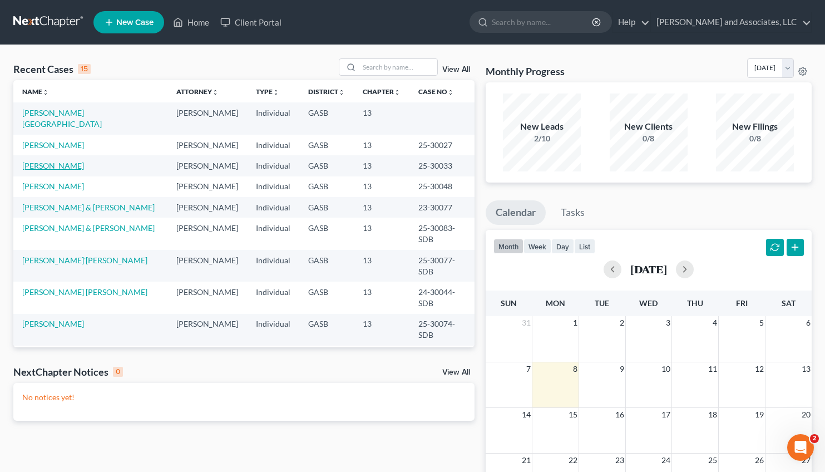
click at [42, 161] on link "Jaques, Leigh" at bounding box center [53, 165] width 62 height 9
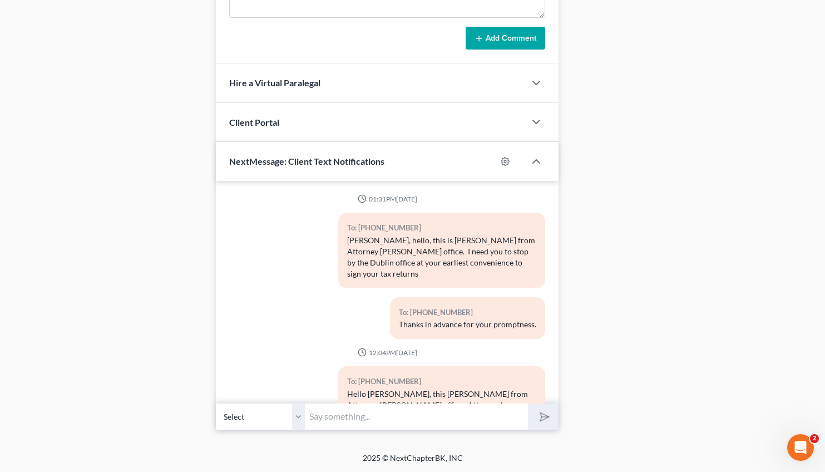
scroll to position [1825, 0]
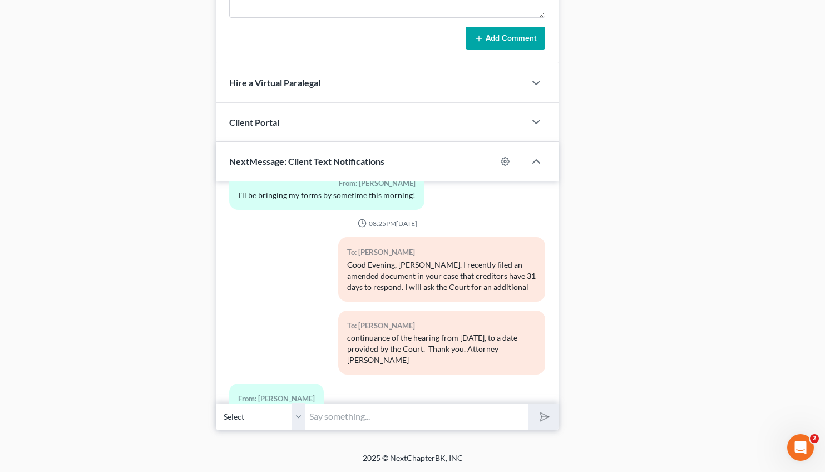
click at [351, 419] on input "text" at bounding box center [416, 416] width 223 height 27
type input "W"
type input "The hearing is in reference to your Chapter 13 plan which we amended to change …"
click at [528, 403] on button "submit" at bounding box center [543, 416] width 31 height 26
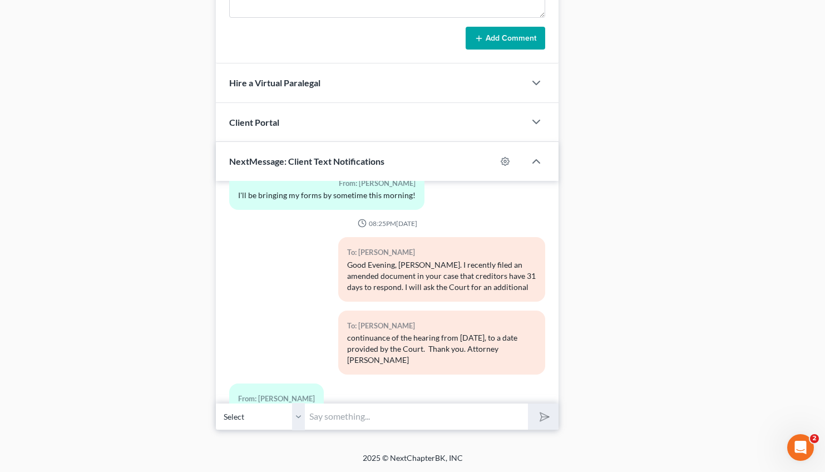
scroll to position [1898, 0]
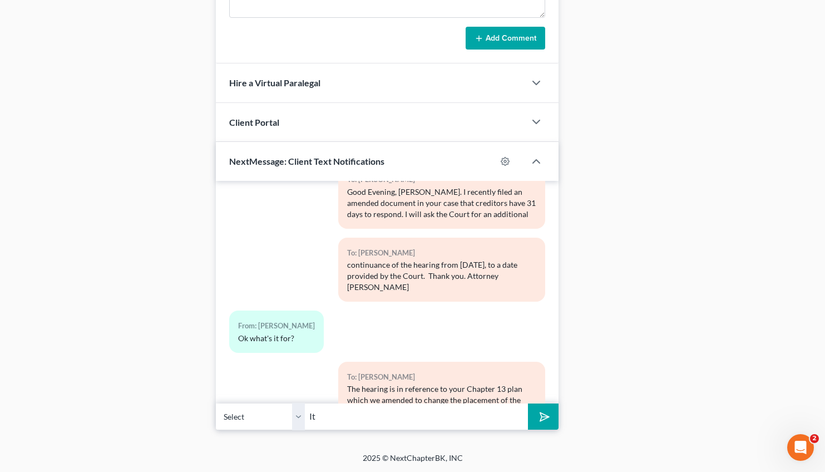
type input "I"
type input "The amended plan addresses the objections filed by the Chapter 13 Trustee and y…"
click at [528, 403] on button "submit" at bounding box center [543, 416] width 31 height 26
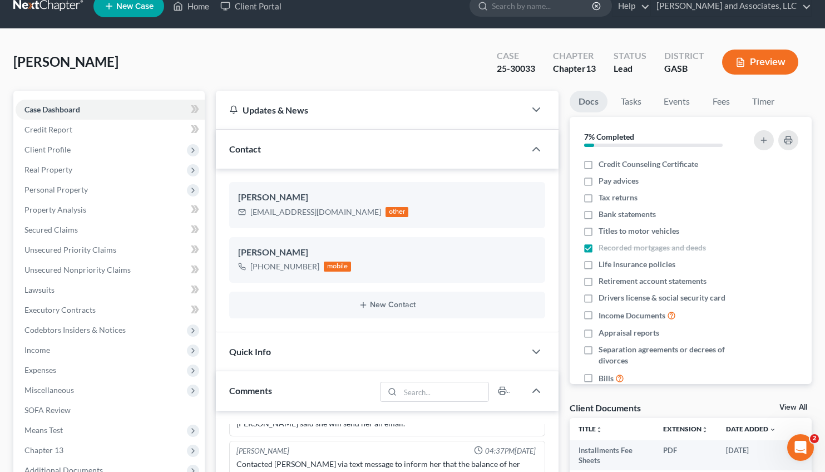
scroll to position [0, 0]
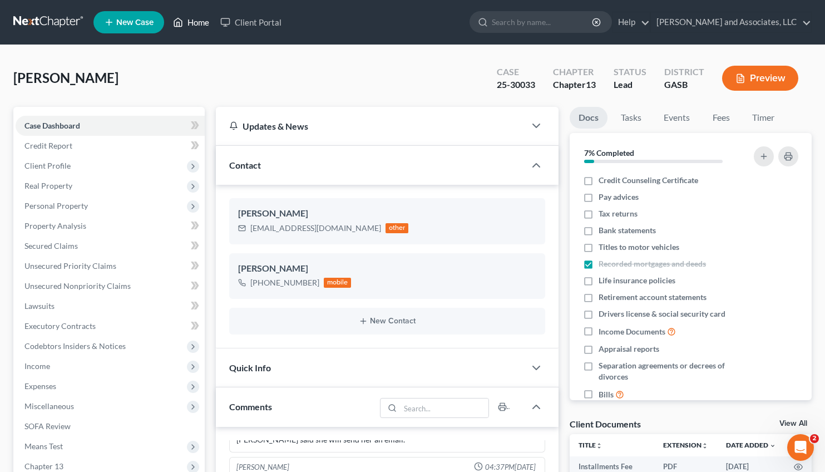
drag, startPoint x: 201, startPoint y: 19, endPoint x: 186, endPoint y: -7, distance: 30.6
click at [193, 23] on link "Home" at bounding box center [190, 22] width 47 height 20
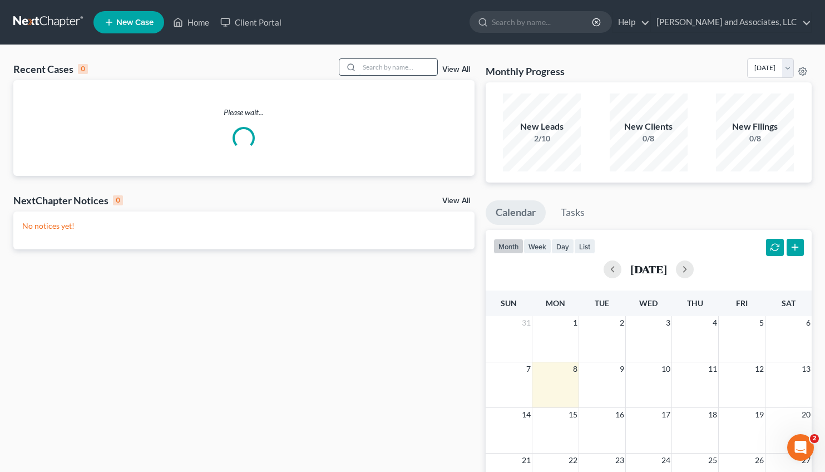
click at [359, 67] on input "search" at bounding box center [398, 67] width 78 height 16
type input "horton"
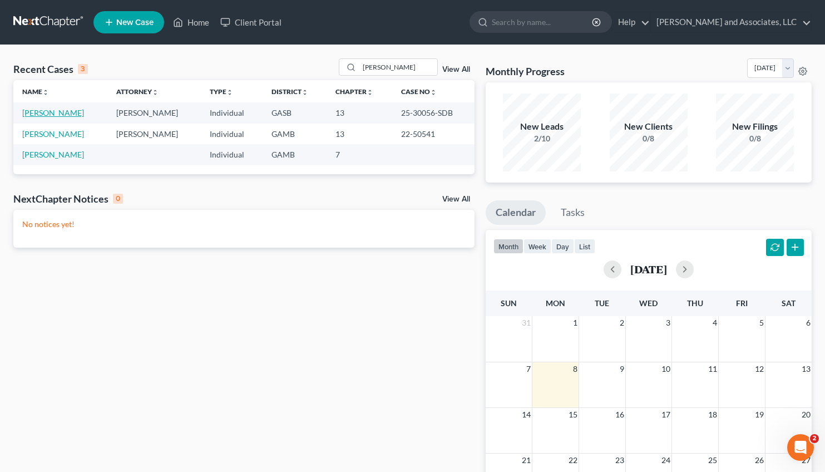
click at [51, 110] on link "Horton, Keshia" at bounding box center [53, 112] width 62 height 9
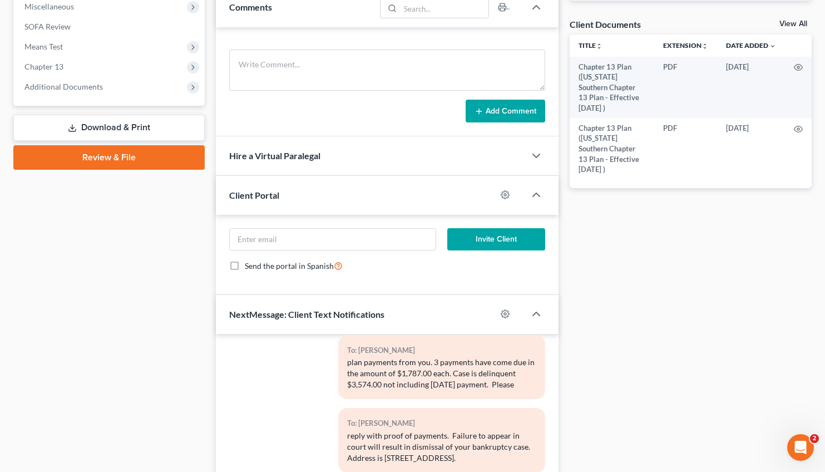
scroll to position [552, 0]
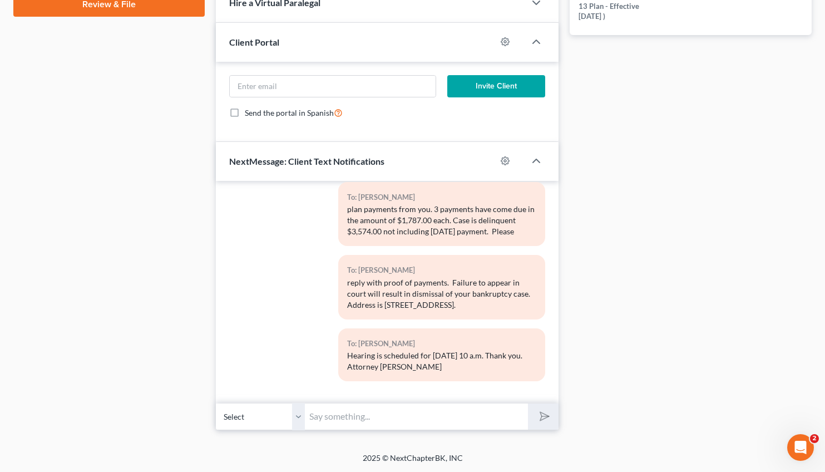
click at [334, 415] on input "text" at bounding box center [416, 416] width 223 height 27
type input "Ms. Horton, Will you please respond to the text messages I sent you on Septembe…"
click at [539, 414] on icon "submit" at bounding box center [542, 416] width 16 height 16
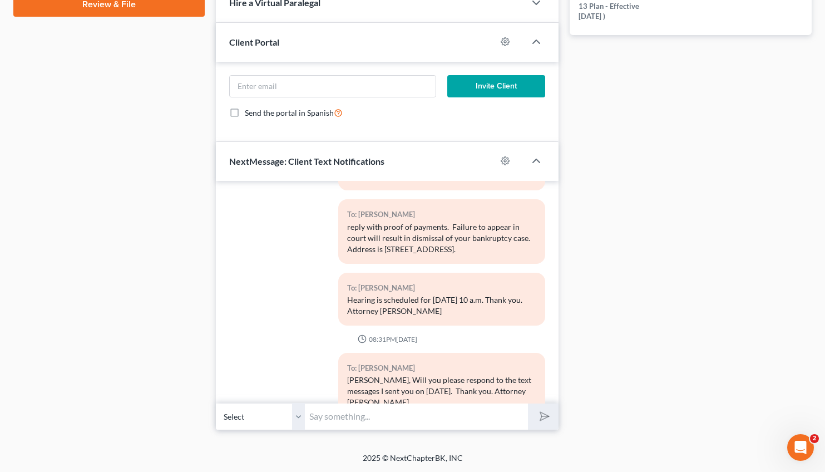
scroll to position [1912, 0]
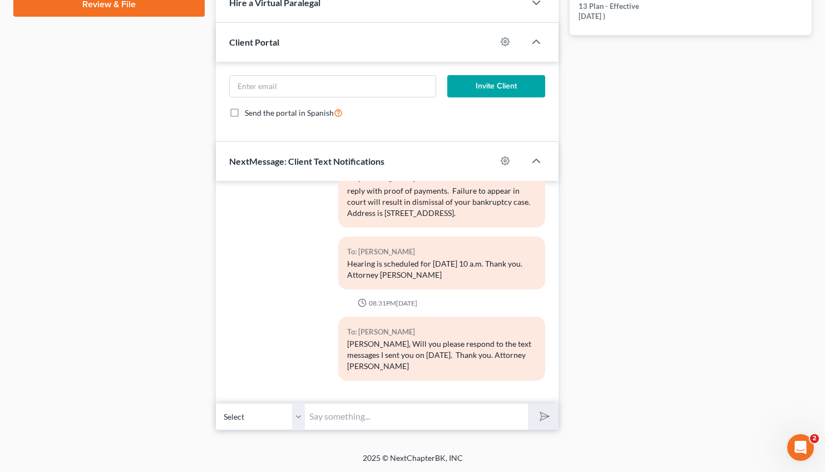
click at [383, 345] on div "03:17PM, 05/12/2025 To: Keshia Horton Good Afternoon, Ms. Horton. This is Attor…" at bounding box center [387, 305] width 343 height 249
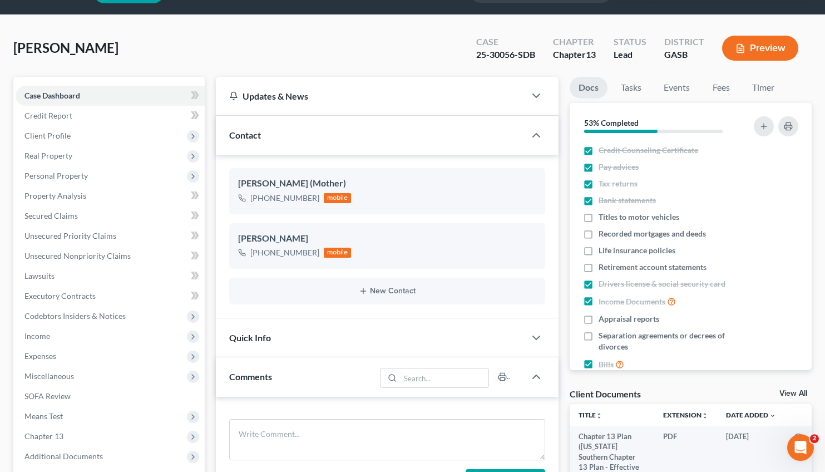
scroll to position [0, 0]
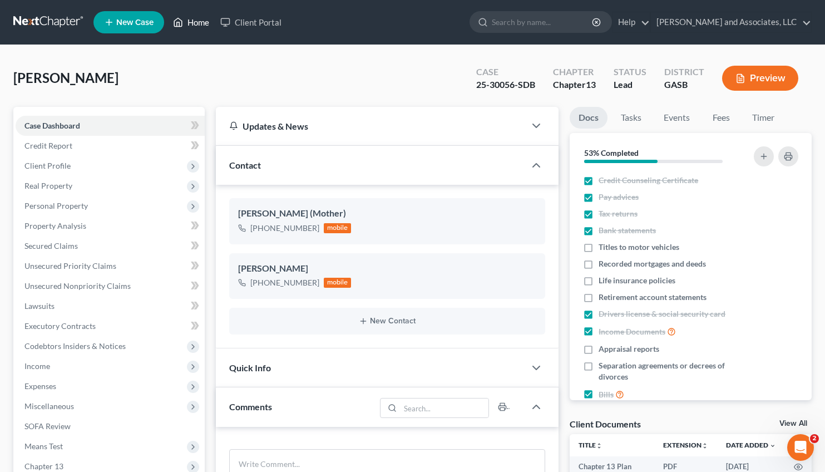
click at [198, 15] on link "Home" at bounding box center [190, 22] width 47 height 20
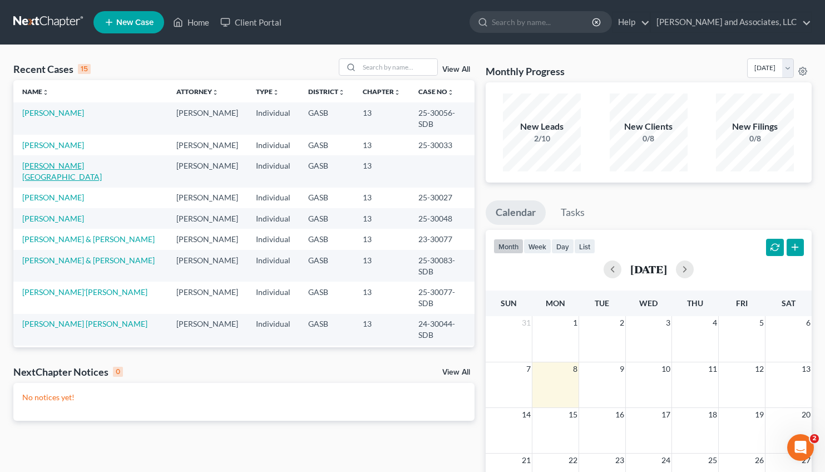
click at [49, 161] on link "White, Brittany" at bounding box center [62, 171] width 80 height 21
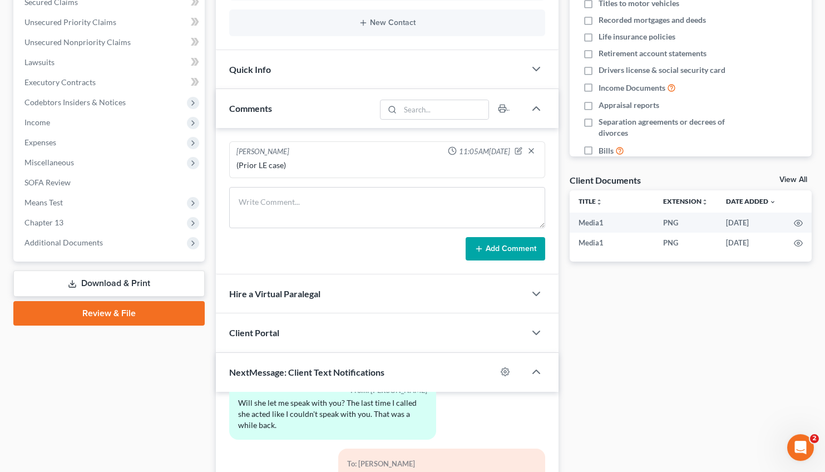
scroll to position [454, 0]
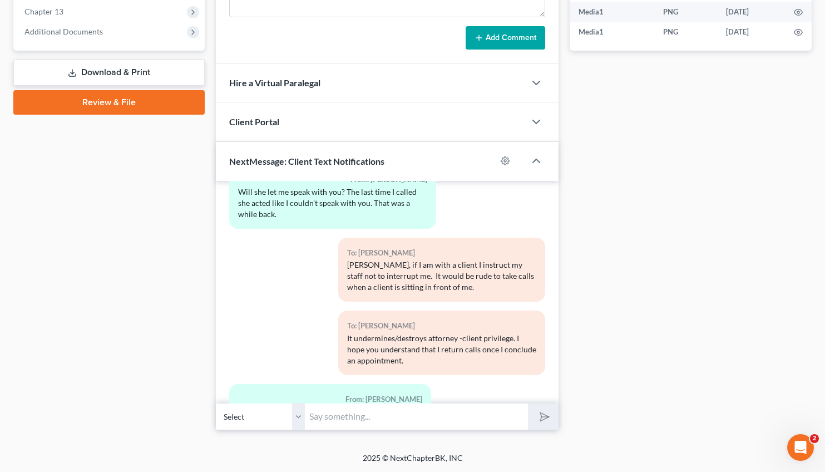
click at [336, 421] on input "text" at bounding box center [416, 416] width 223 height 27
type input "Ok, please call tomorrow and I will be happy to discuss. Thank you and good nig…"
click at [528, 403] on button "submit" at bounding box center [543, 416] width 31 height 26
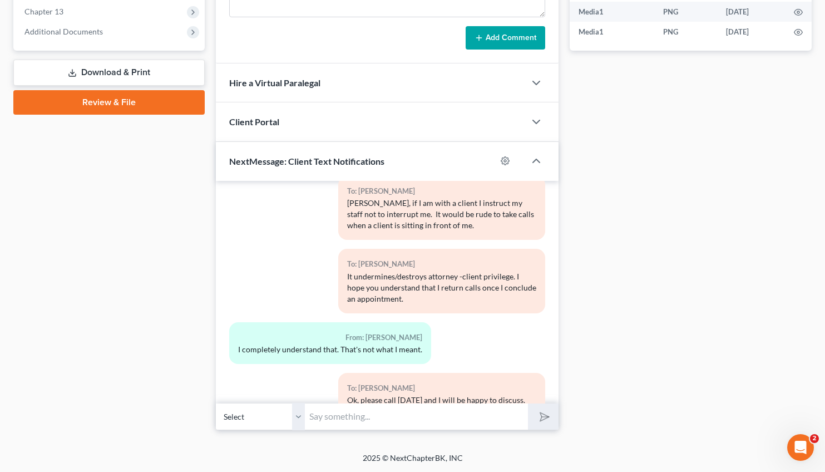
scroll to position [0, 0]
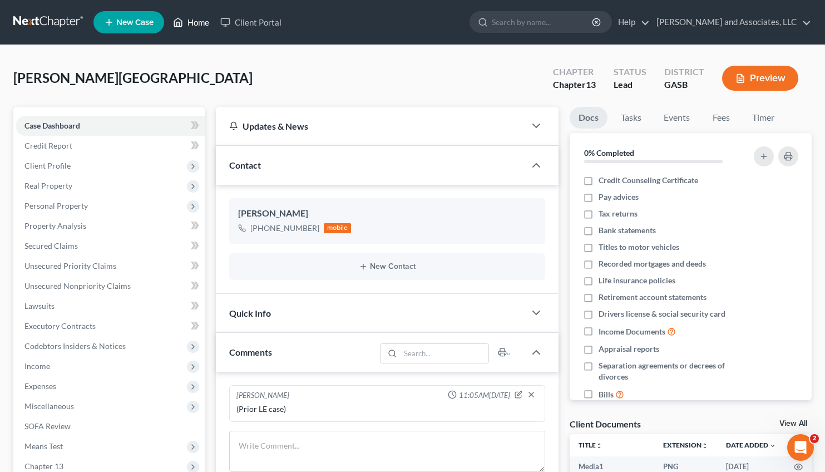
click at [202, 18] on link "Home" at bounding box center [190, 22] width 47 height 20
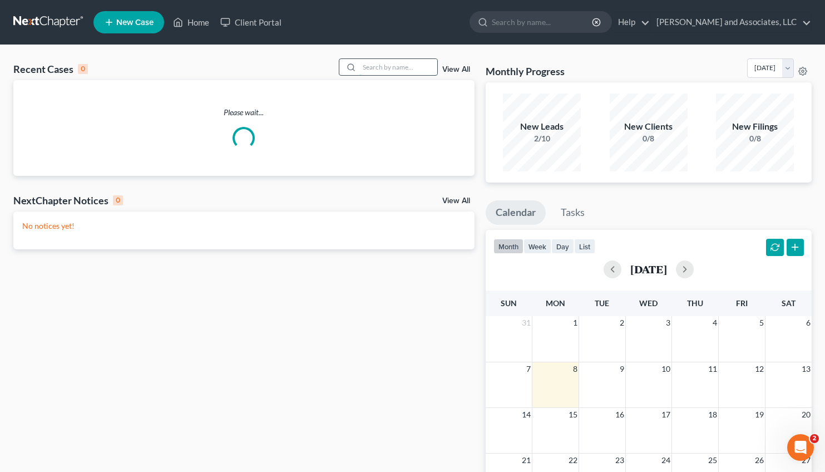
click at [361, 66] on input "search" at bounding box center [398, 67] width 78 height 16
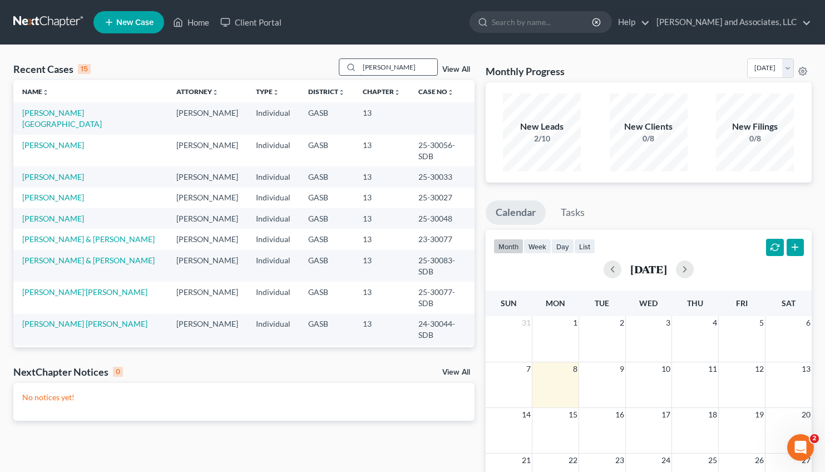
type input "horton"
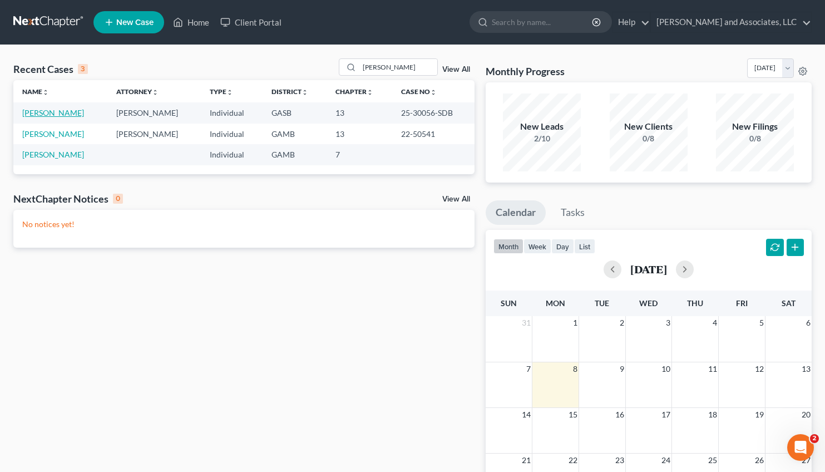
click at [41, 113] on link "Horton, Keshia" at bounding box center [53, 112] width 62 height 9
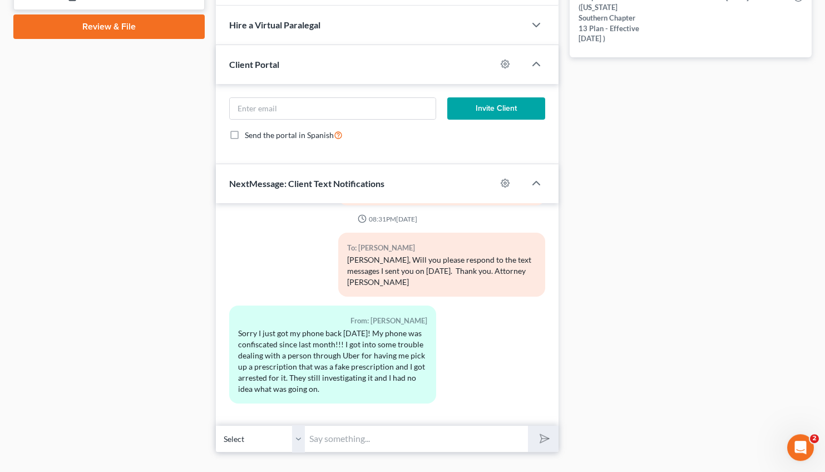
scroll to position [552, 0]
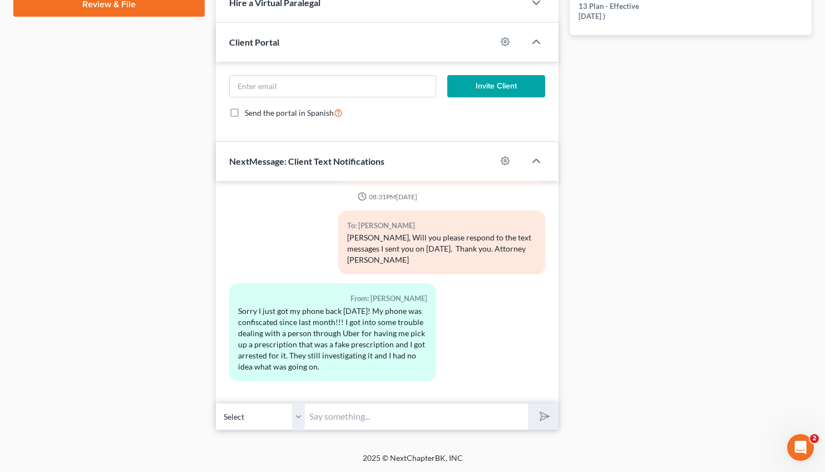
click at [319, 414] on input "text" at bounding box center [416, 416] width 223 height 27
type input "Sorry to hear that Ms. Horton. The confirmation hearing is scheduled for tomorr…"
click at [544, 420] on icon "submit" at bounding box center [542, 416] width 16 height 16
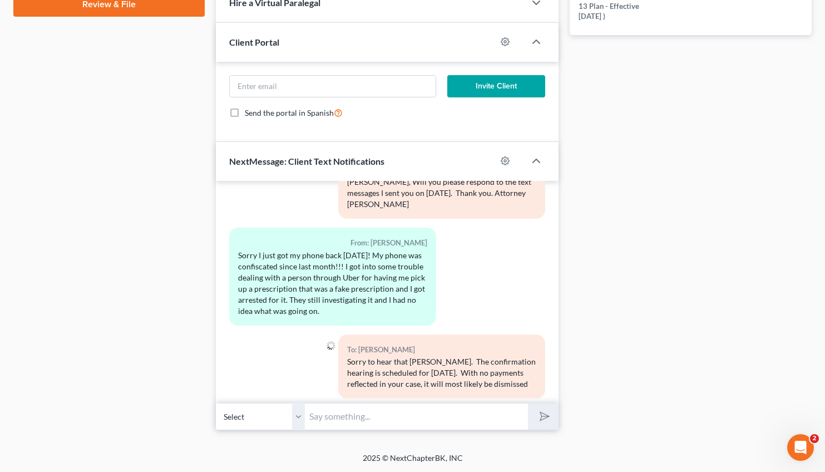
click at [341, 415] on input "text" at bounding box center [416, 416] width 223 height 27
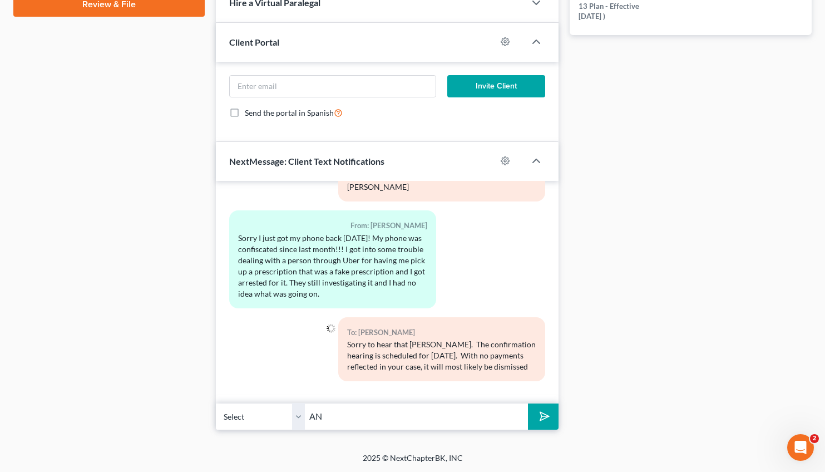
type input "A"
type input "and your vehicles subject to repossession by your creditors."
click at [528, 403] on button "submit" at bounding box center [543, 416] width 31 height 26
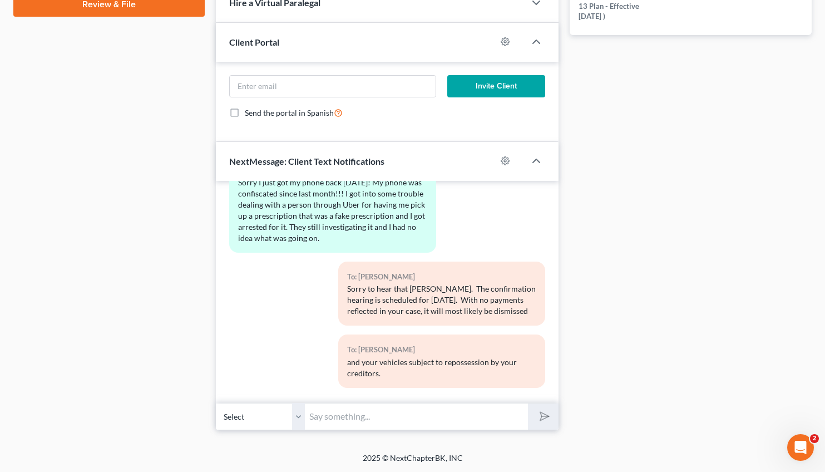
scroll to position [2154, 0]
